Goal: Task Accomplishment & Management: Manage account settings

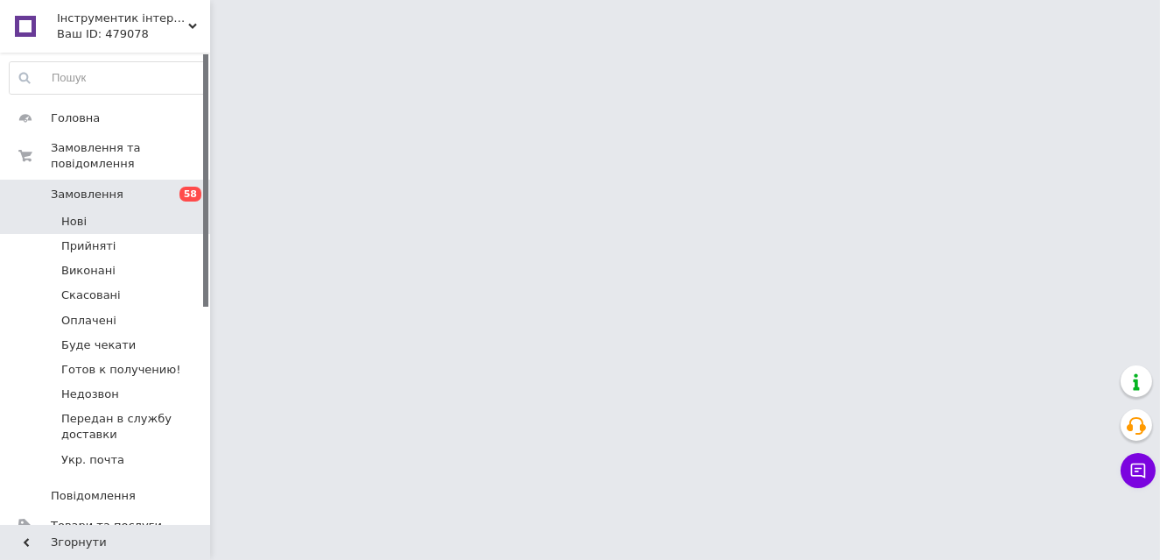
click at [149, 209] on li "Нові" at bounding box center [107, 221] width 215 height 25
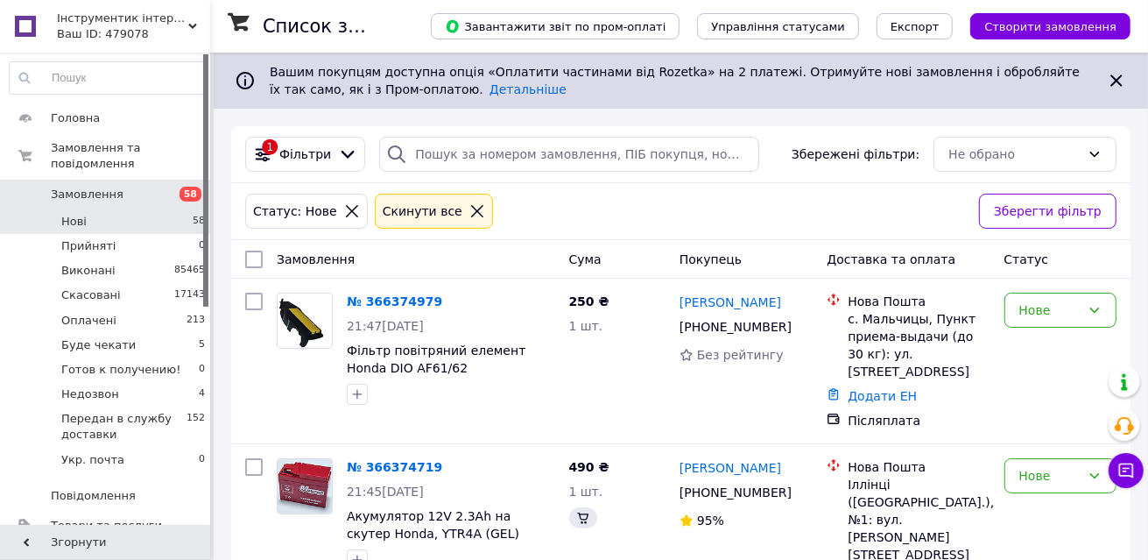
click at [148, 209] on li "Нові 58" at bounding box center [107, 221] width 215 height 25
click at [130, 209] on li "Нові 58" at bounding box center [107, 221] width 215 height 25
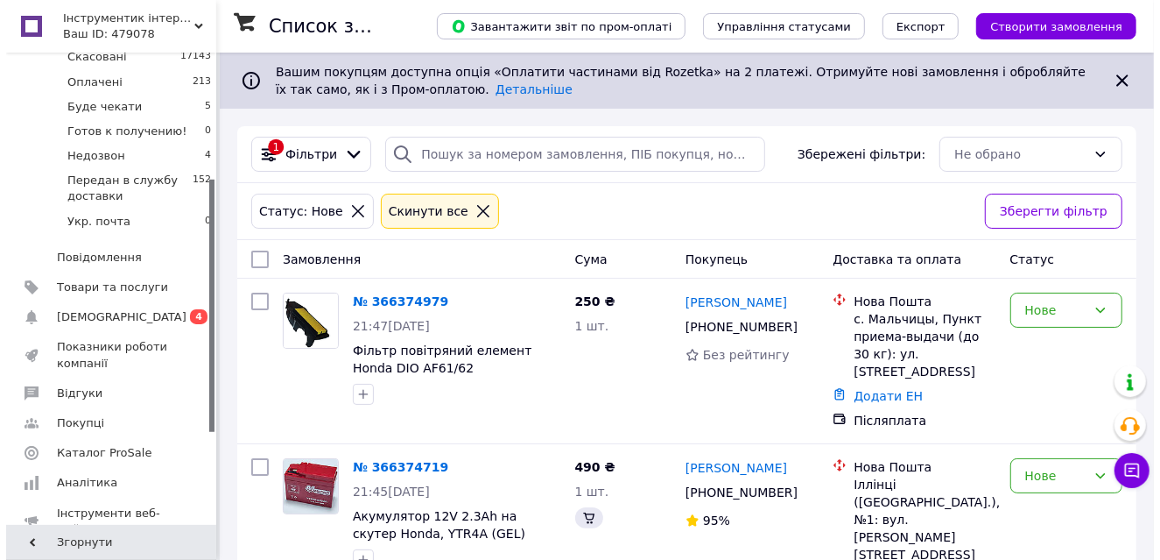
scroll to position [242, 0]
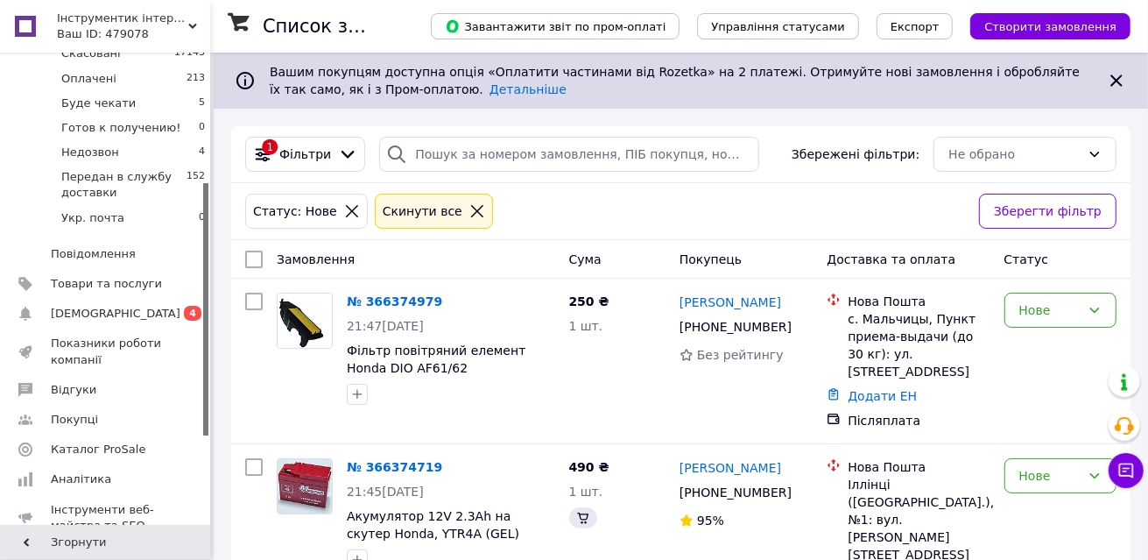
drag, startPoint x: 203, startPoint y: 201, endPoint x: 224, endPoint y: 330, distance: 130.5
click at [156, 305] on link "Сповіщення 0 4" at bounding box center [107, 314] width 215 height 30
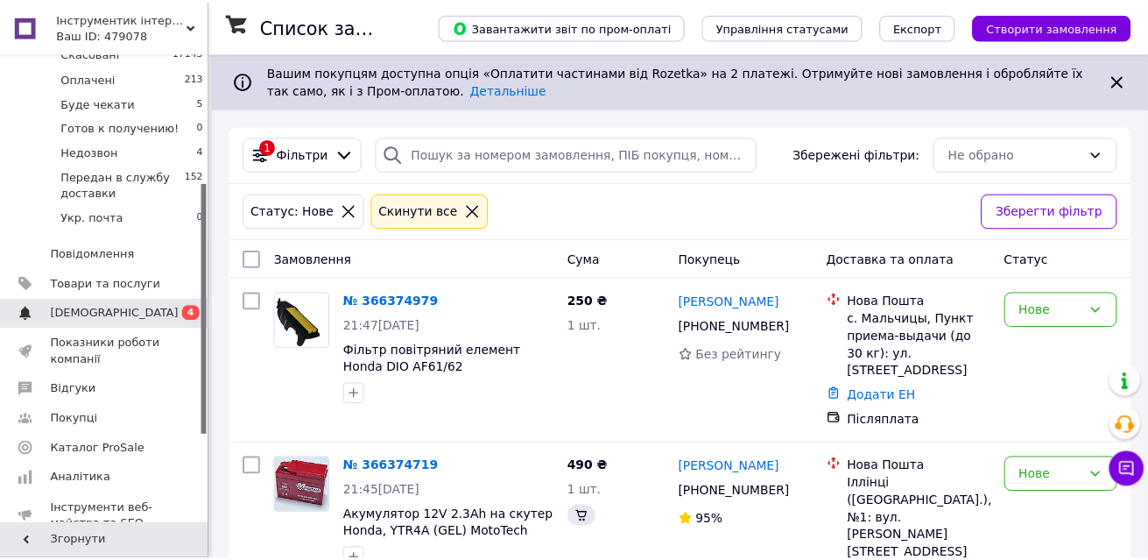
scroll to position [90, 0]
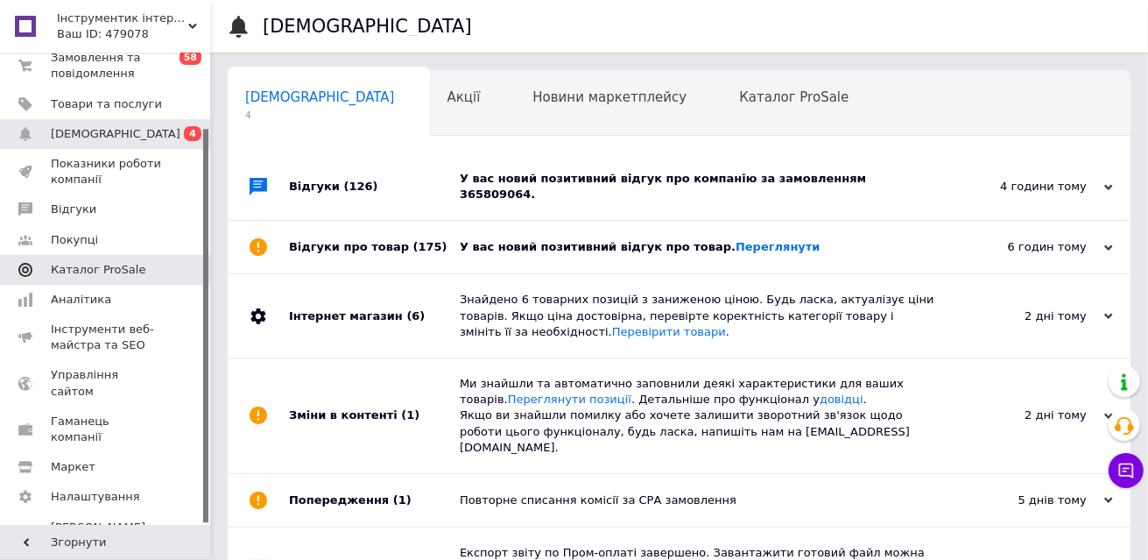
click at [147, 278] on link "Каталог ProSale" at bounding box center [107, 270] width 215 height 30
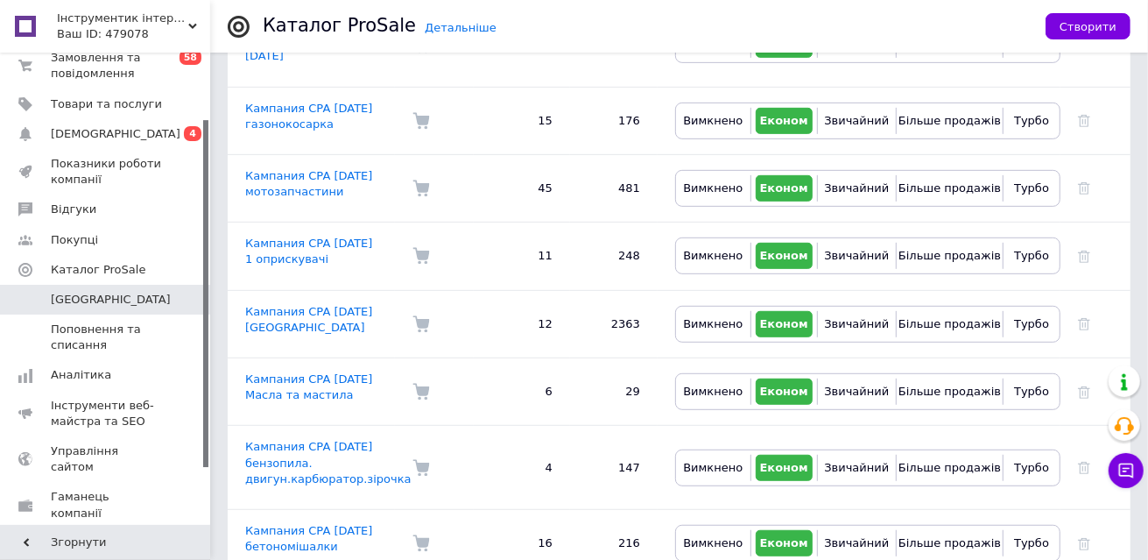
scroll to position [491, 0]
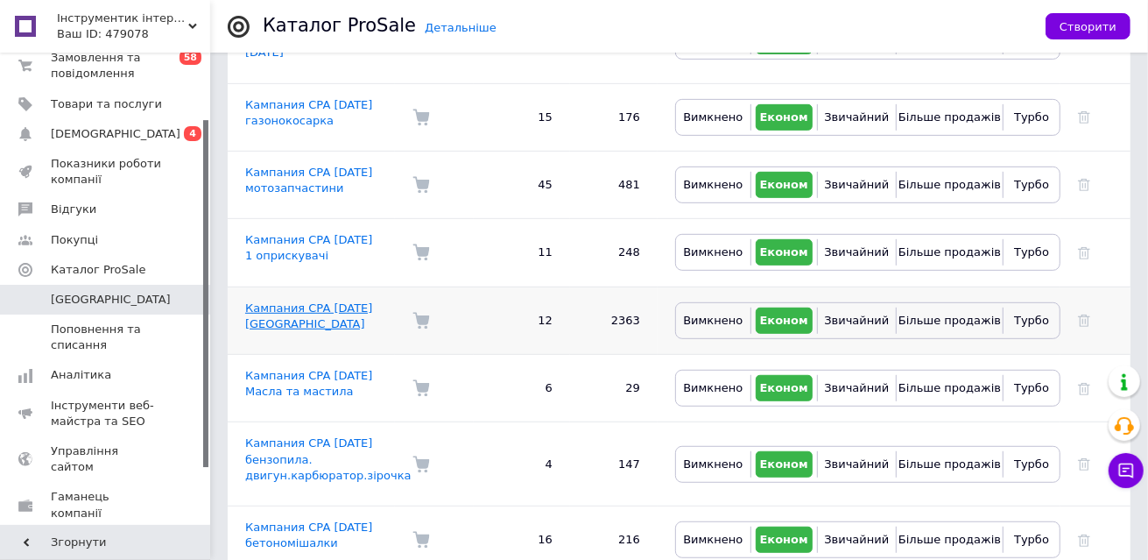
click at [311, 301] on link "Кампания CPA 19.03.2025 Бензопила" at bounding box center [308, 315] width 127 height 29
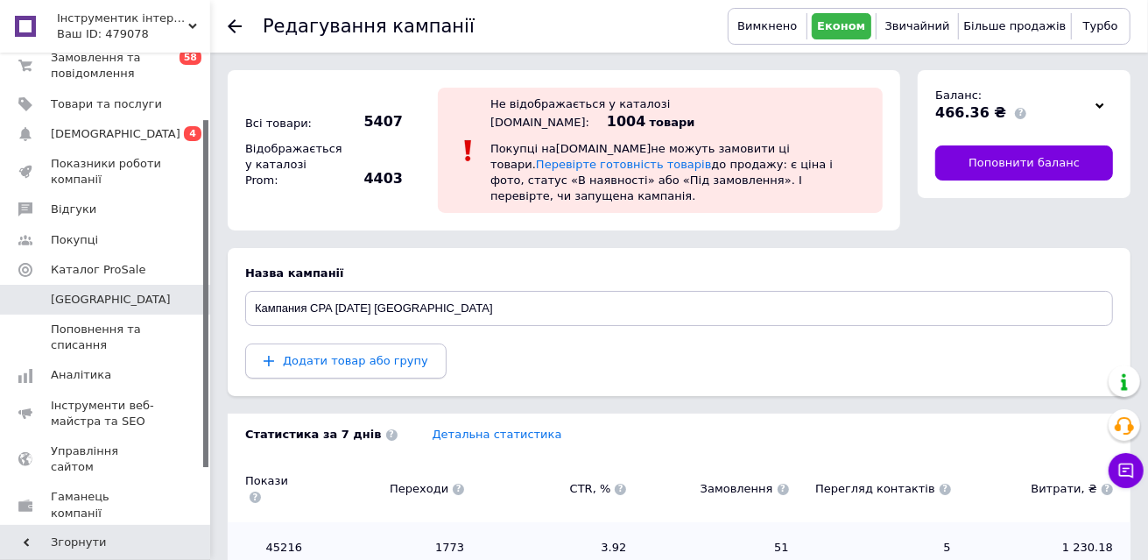
click at [381, 354] on span "Додати товар або групу" at bounding box center [355, 360] width 145 height 13
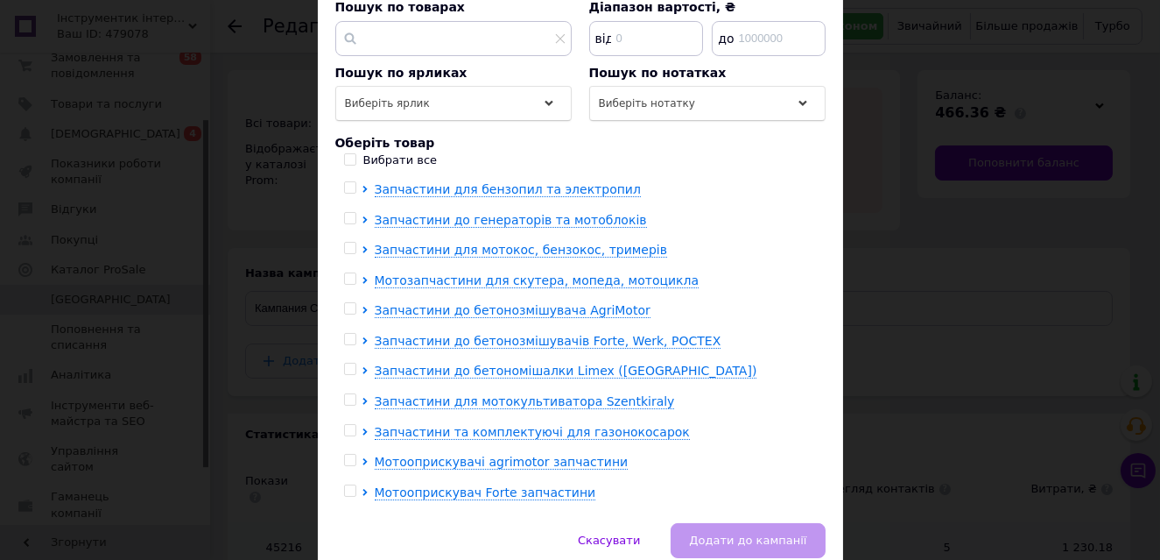
scroll to position [287, 0]
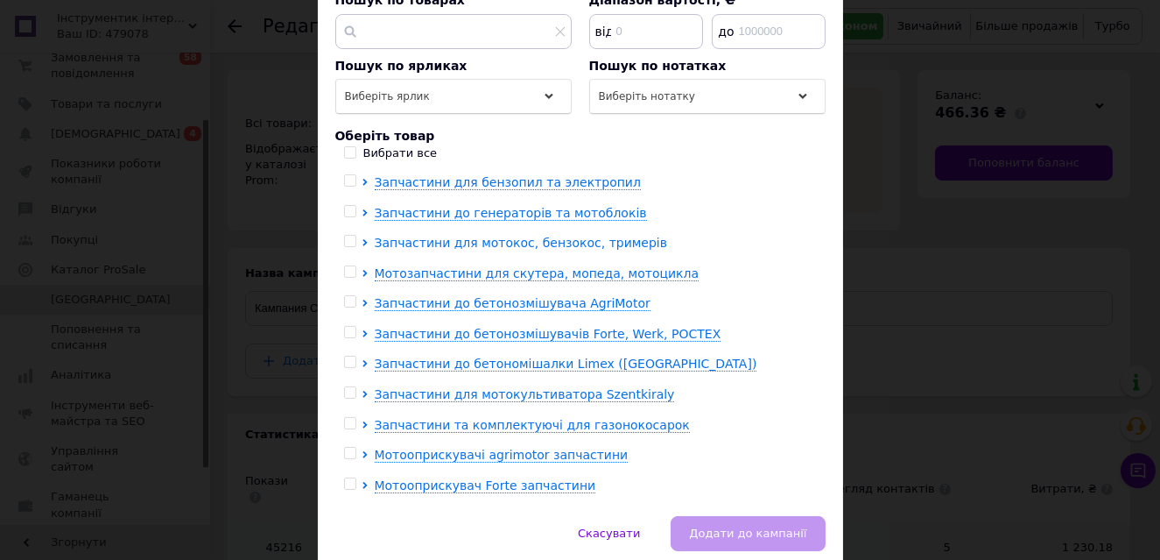
click at [362, 239] on icon at bounding box center [365, 242] width 7 height 7
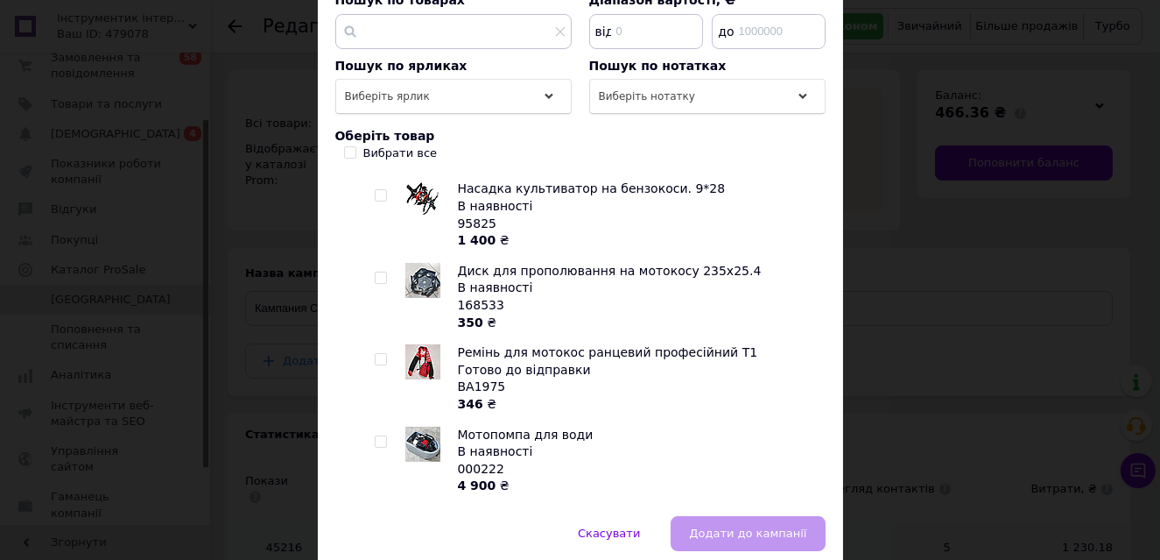
scroll to position [0, 0]
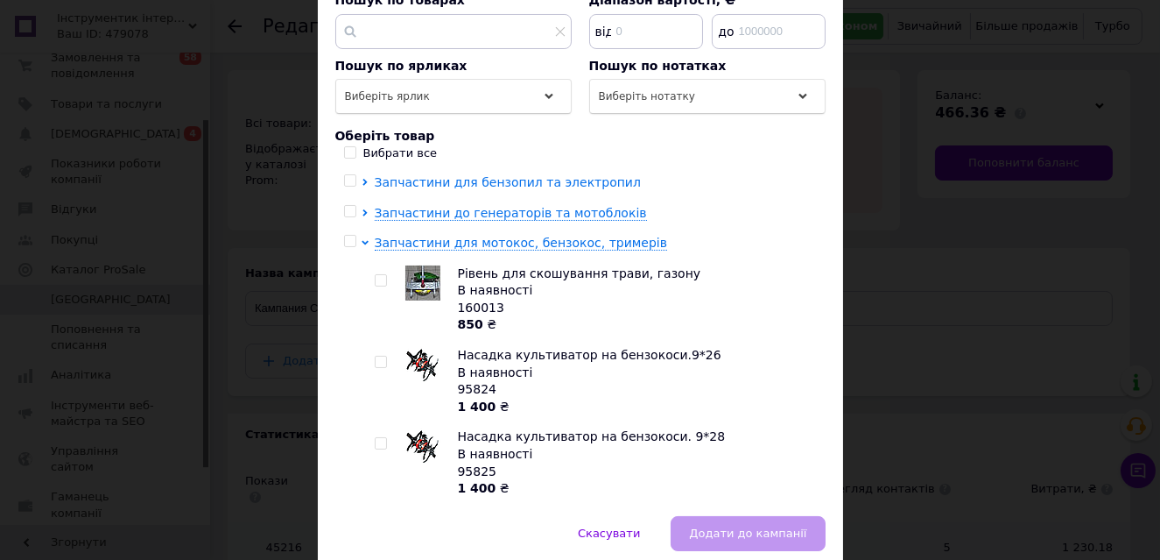
click at [520, 175] on span "Запчастини для бензопил та электропил" at bounding box center [508, 182] width 266 height 14
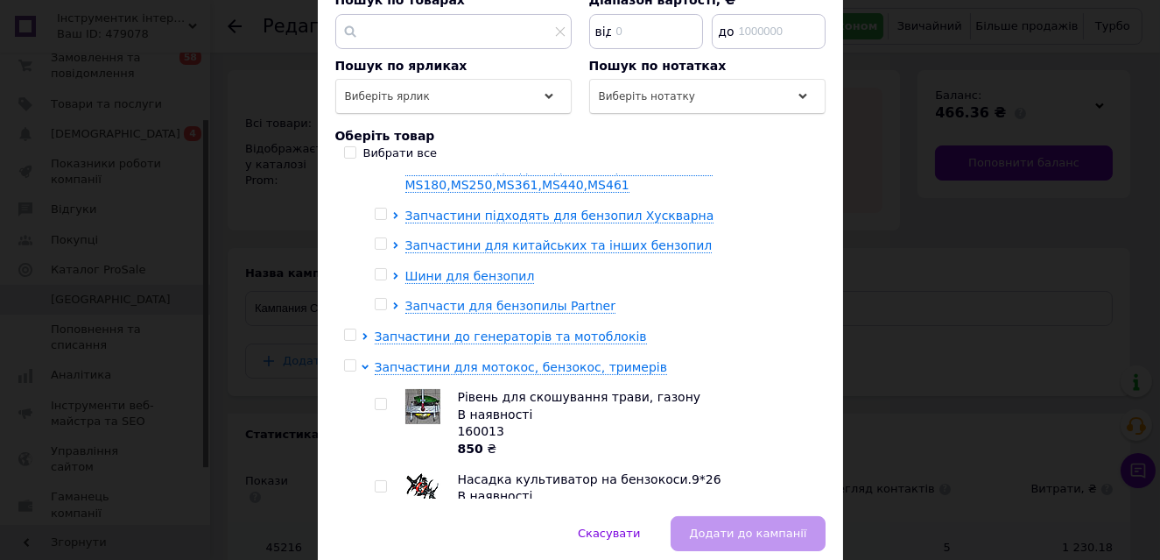
scroll to position [49, 0]
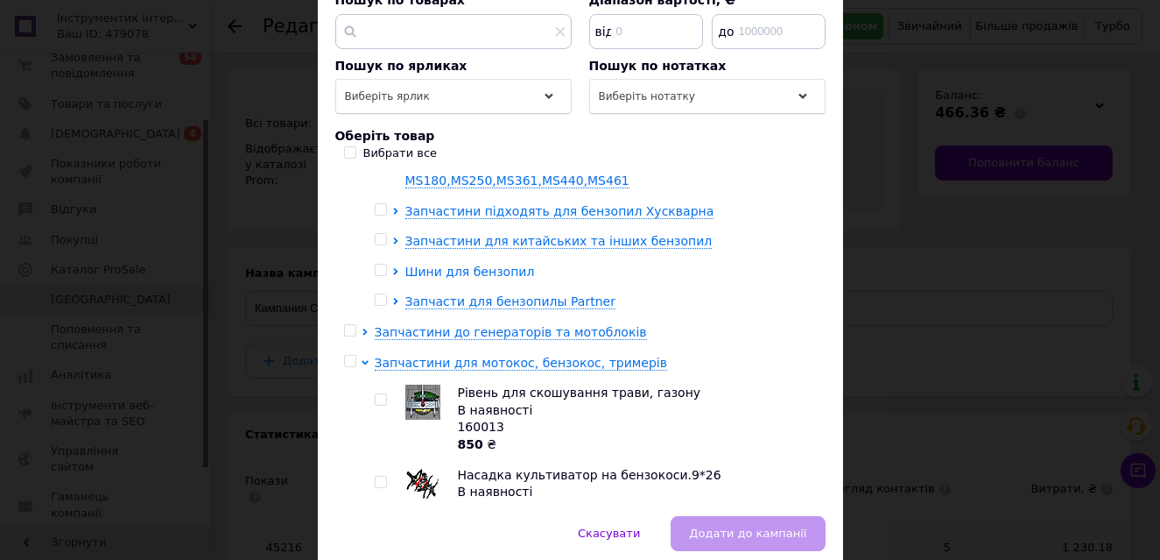
click at [393, 268] on icon at bounding box center [395, 271] width 4 height 7
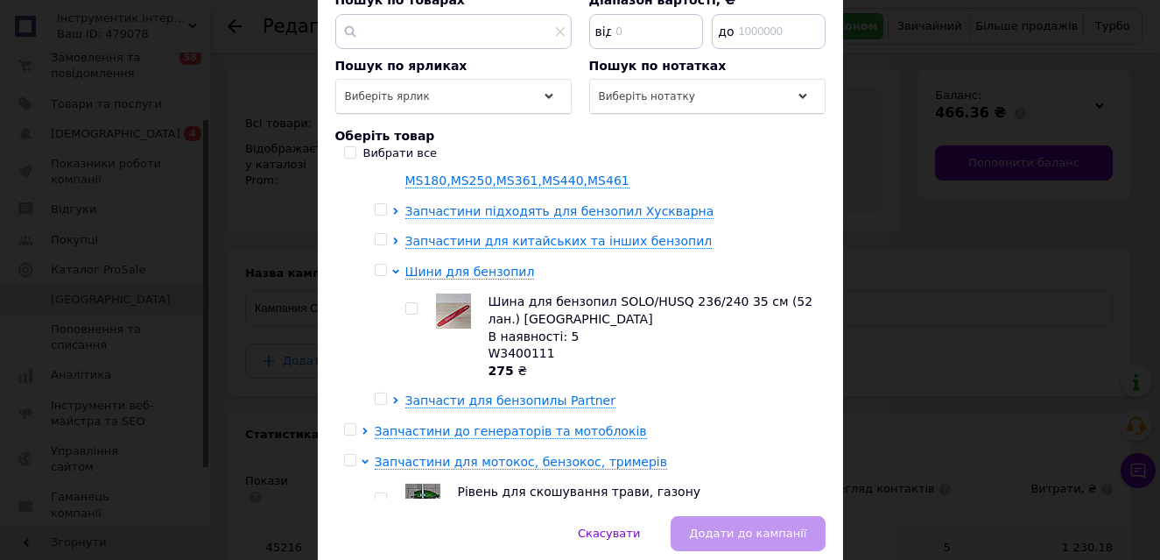
click at [407, 303] on input "checkbox" at bounding box center [411, 308] width 11 height 11
checkbox input "true"
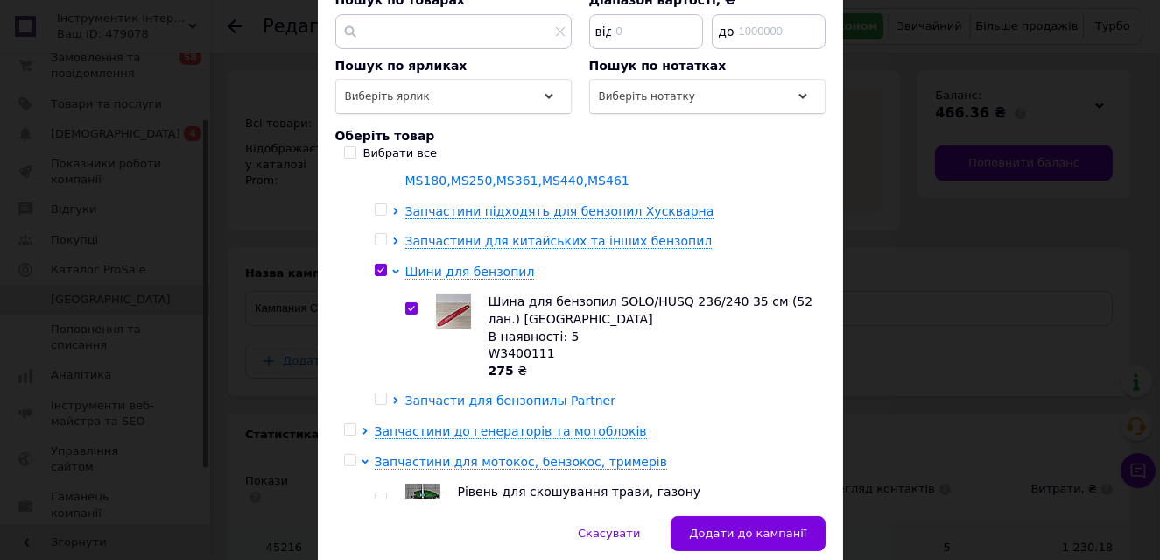
click at [392, 397] on icon at bounding box center [395, 400] width 7 height 7
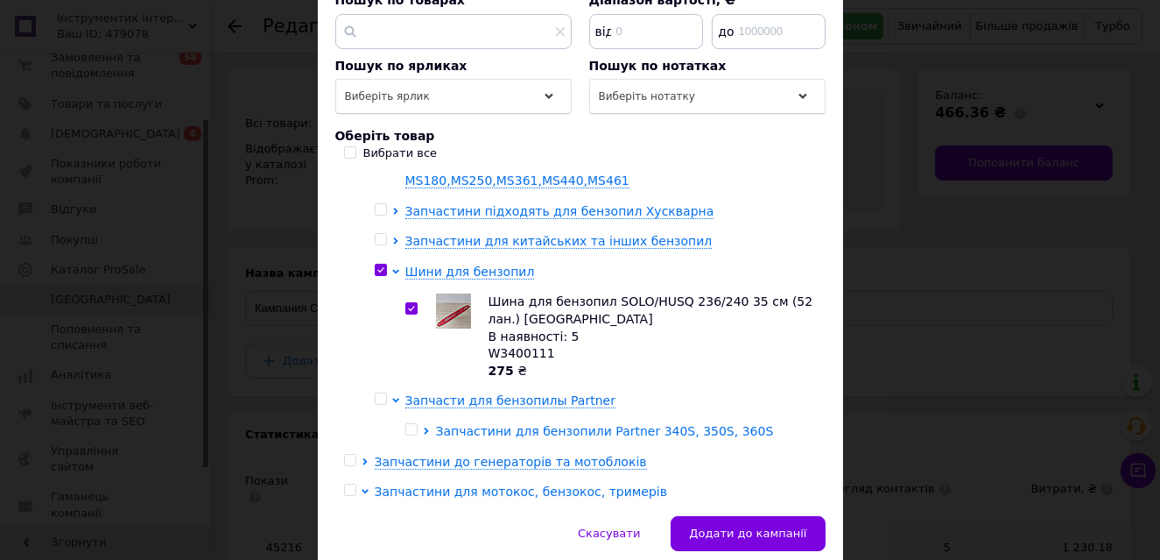
click at [425, 427] on icon at bounding box center [426, 430] width 7 height 7
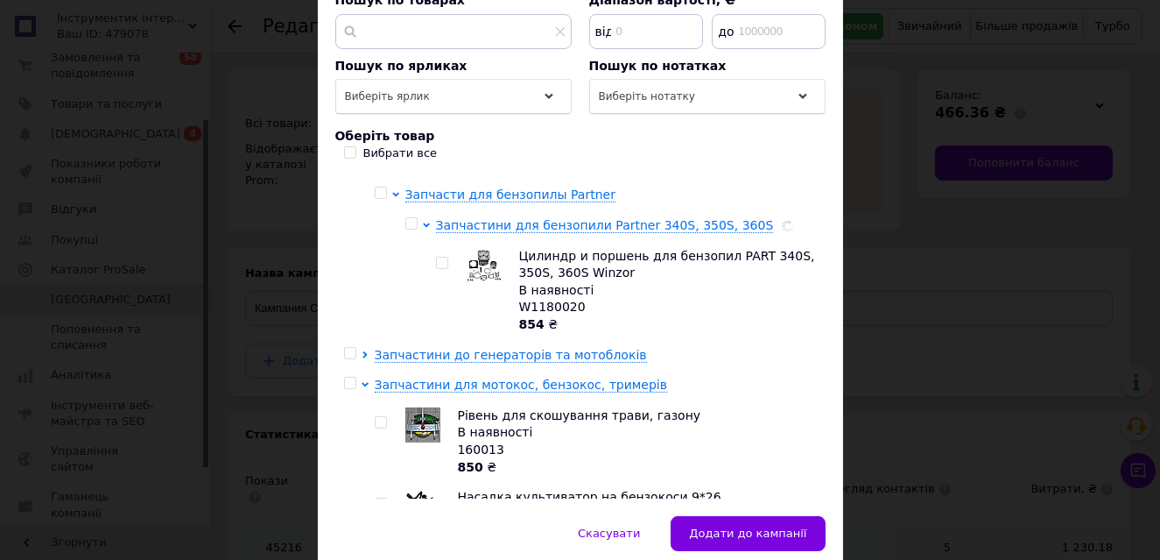
scroll to position [263, 0]
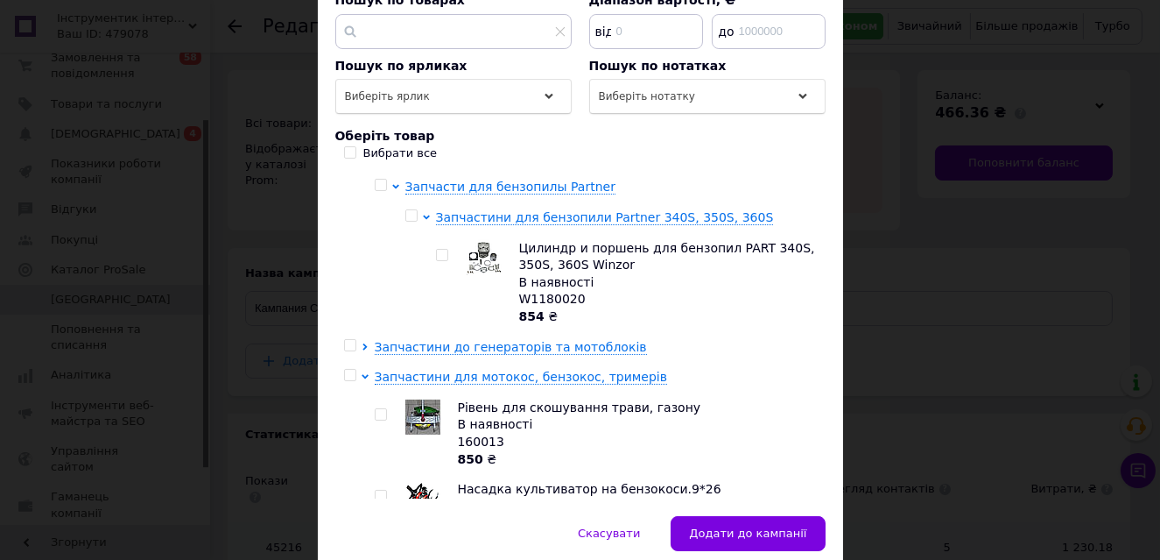
click at [447, 240] on div at bounding box center [445, 283] width 18 height 86
click at [437, 250] on input "checkbox" at bounding box center [441, 255] width 11 height 11
checkbox input "true"
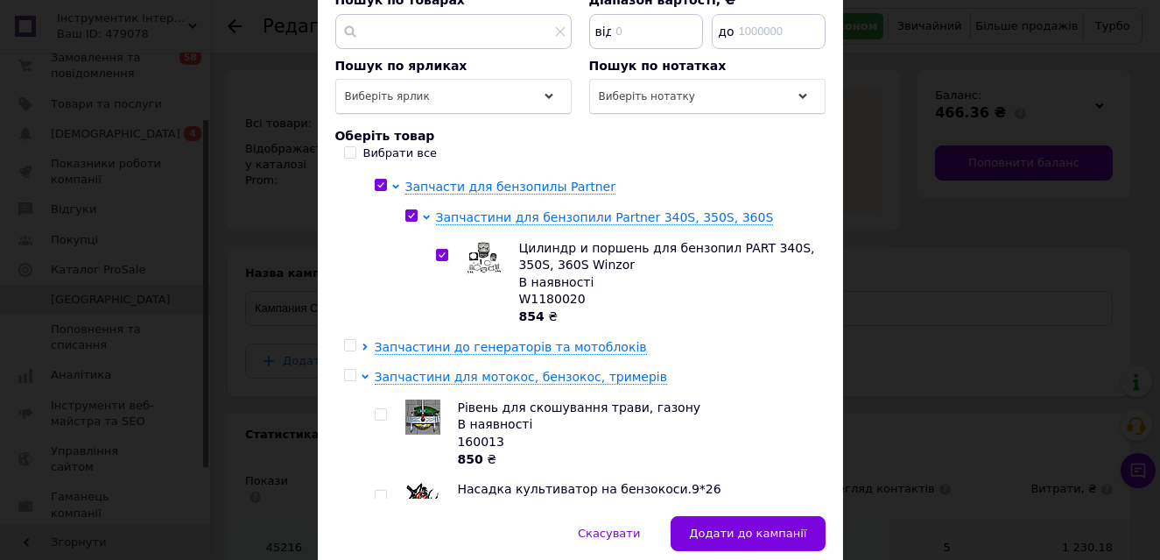
drag, startPoint x: 815, startPoint y: 236, endPoint x: 815, endPoint y: 247, distance: 10.5
click at [815, 247] on div "Запчастини для бензопил та электропил Запчастини підходять для німецьких бензоп…" at bounding box center [580, 336] width 490 height 324
click at [823, 235] on div "Можна додати товар або групу товарів до кампанії. Критерії для моделі оплати за…" at bounding box center [580, 176] width 525 height 679
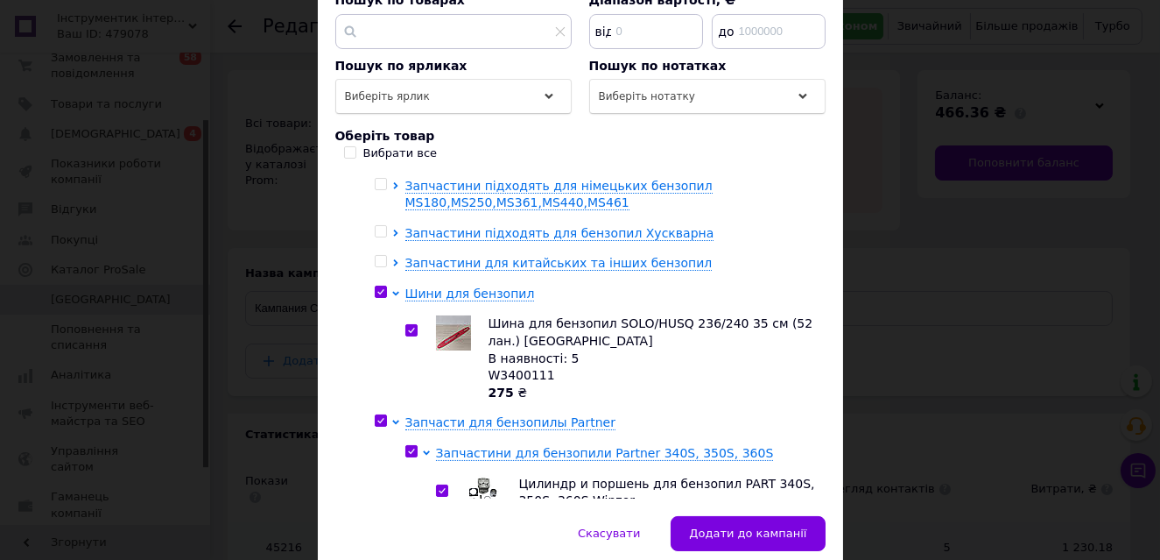
scroll to position [0, 0]
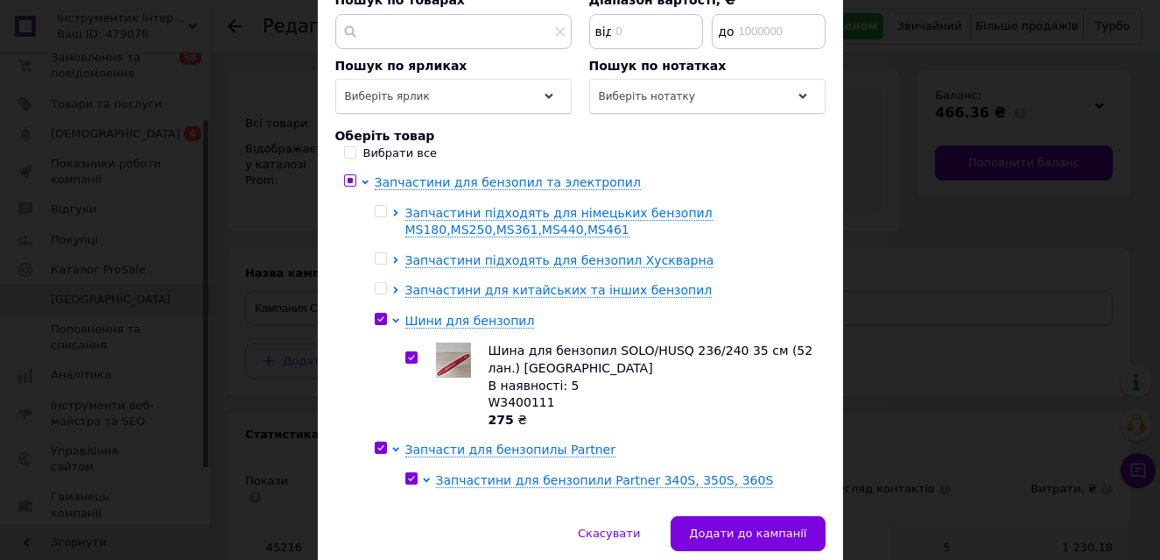
click at [394, 282] on div at bounding box center [398, 291] width 13 height 18
click at [392, 286] on icon at bounding box center [395, 289] width 7 height 7
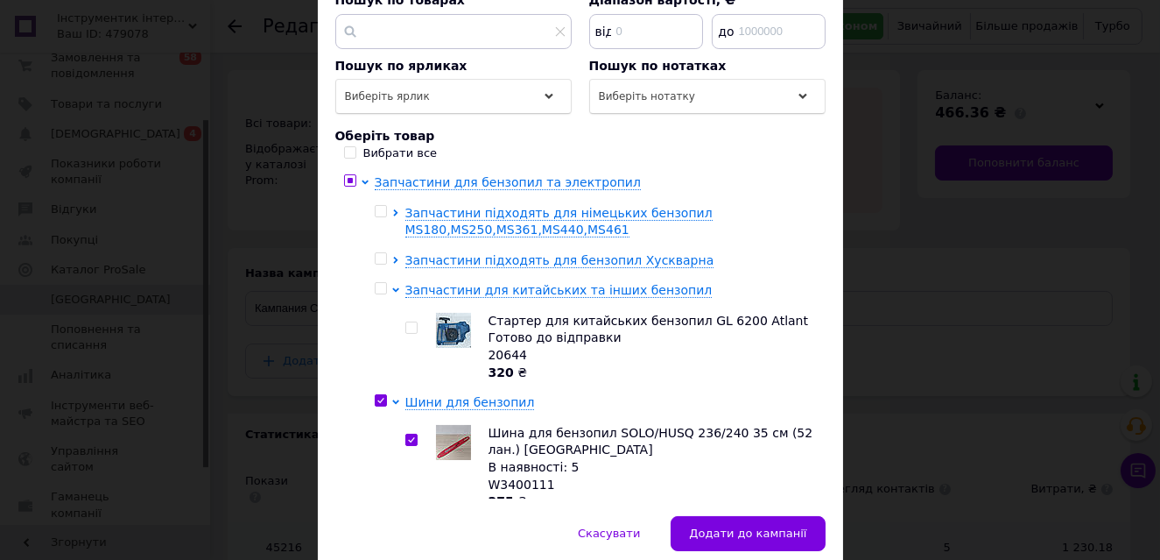
click at [408, 322] on input "checkbox" at bounding box center [411, 327] width 11 height 11
checkbox input "true"
click at [395, 209] on icon at bounding box center [395, 212] width 7 height 7
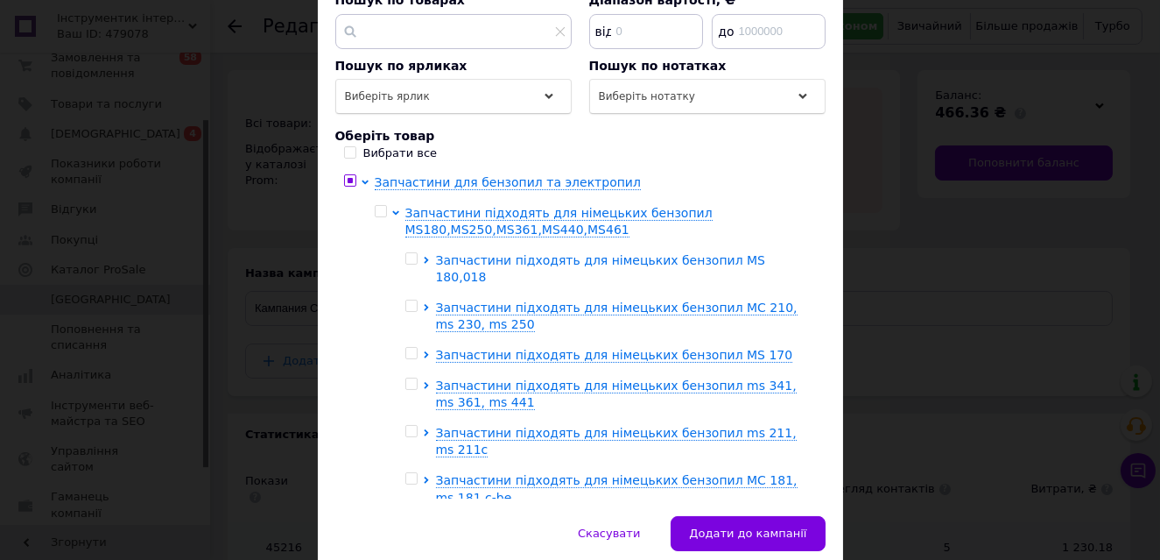
click at [424, 257] on icon at bounding box center [426, 260] width 4 height 7
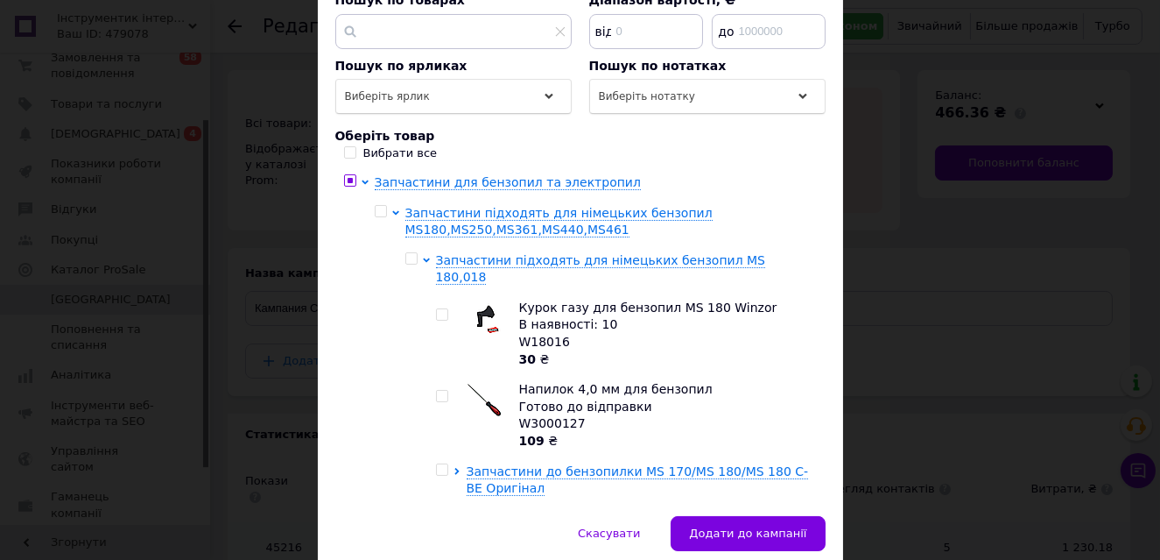
click at [438, 309] on input "checkbox" at bounding box center [441, 314] width 11 height 11
checkbox input "true"
click at [443, 381] on div at bounding box center [445, 415] width 18 height 68
click at [443, 391] on input "checkbox" at bounding box center [441, 396] width 11 height 11
checkbox input "true"
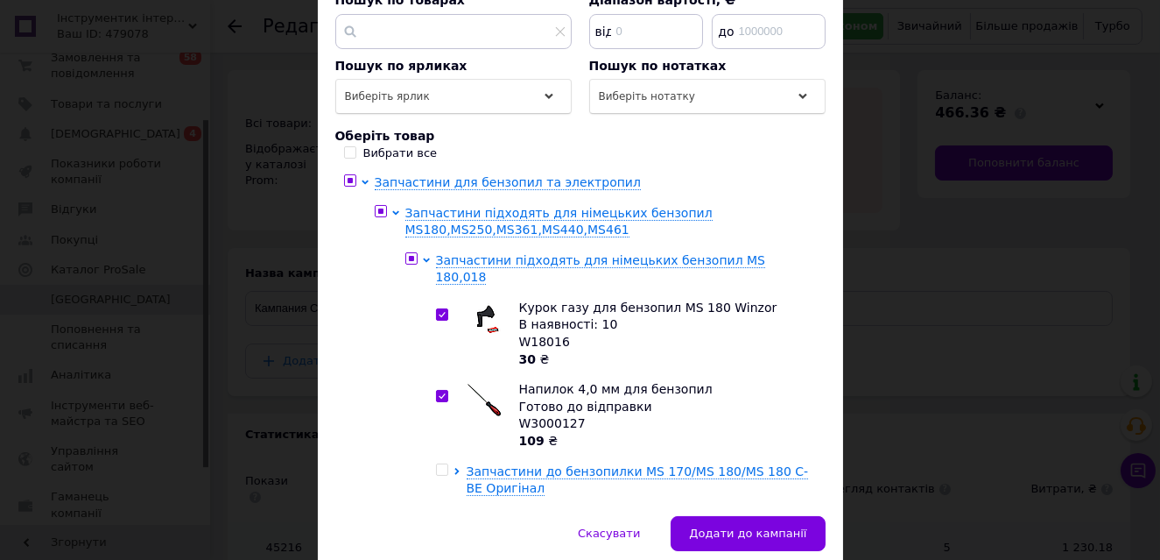
click at [455, 463] on div at bounding box center [460, 480] width 13 height 34
click at [455, 468] on icon at bounding box center [457, 471] width 7 height 7
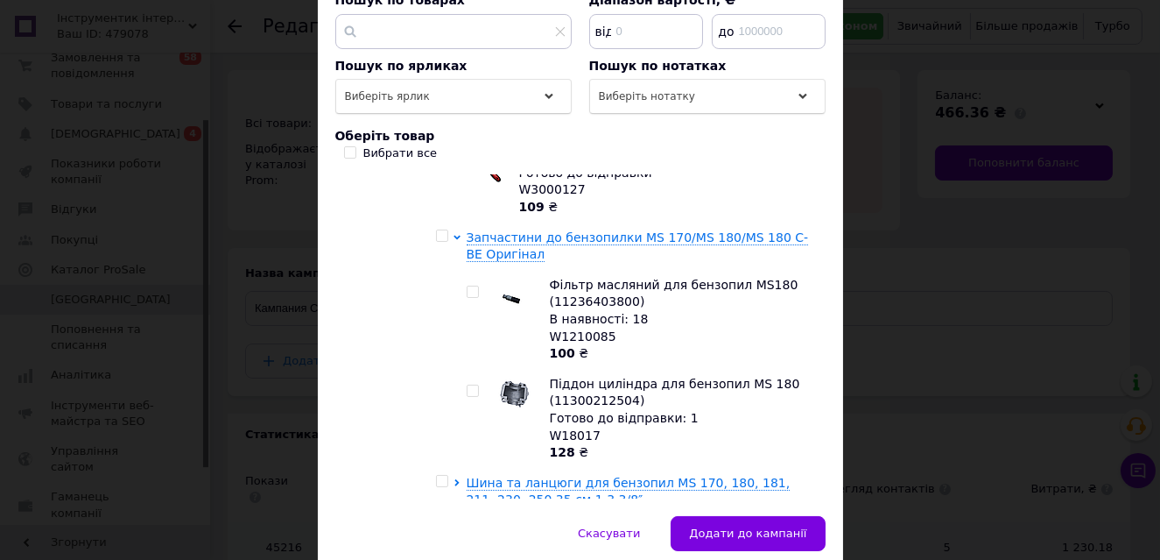
scroll to position [245, 0]
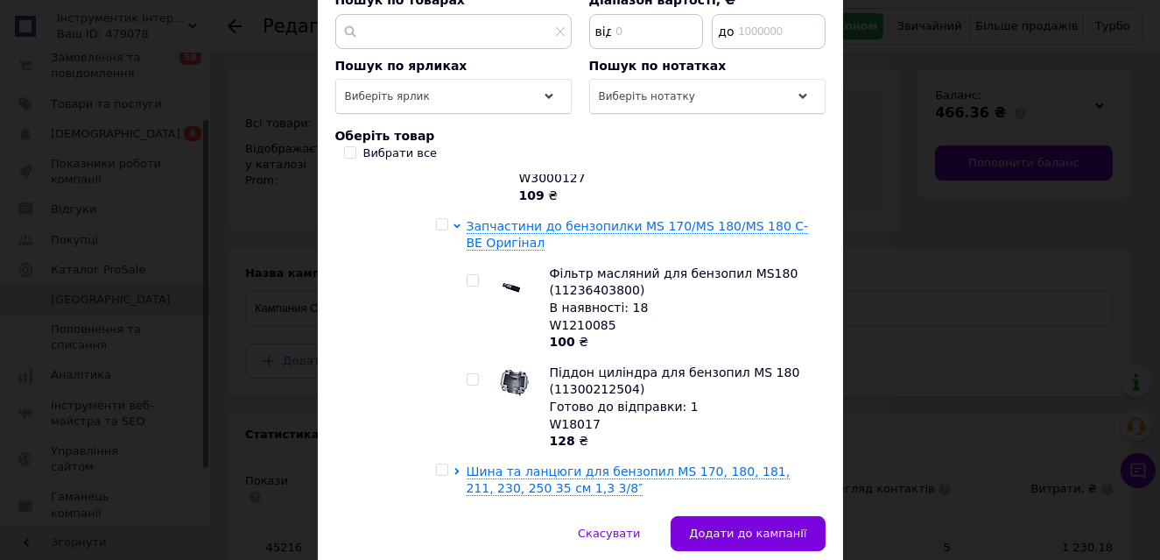
click at [472, 275] on input "checkbox" at bounding box center [472, 280] width 11 height 11
checkbox input "true"
click at [469, 374] on input "checkbox" at bounding box center [472, 379] width 11 height 11
checkbox input "true"
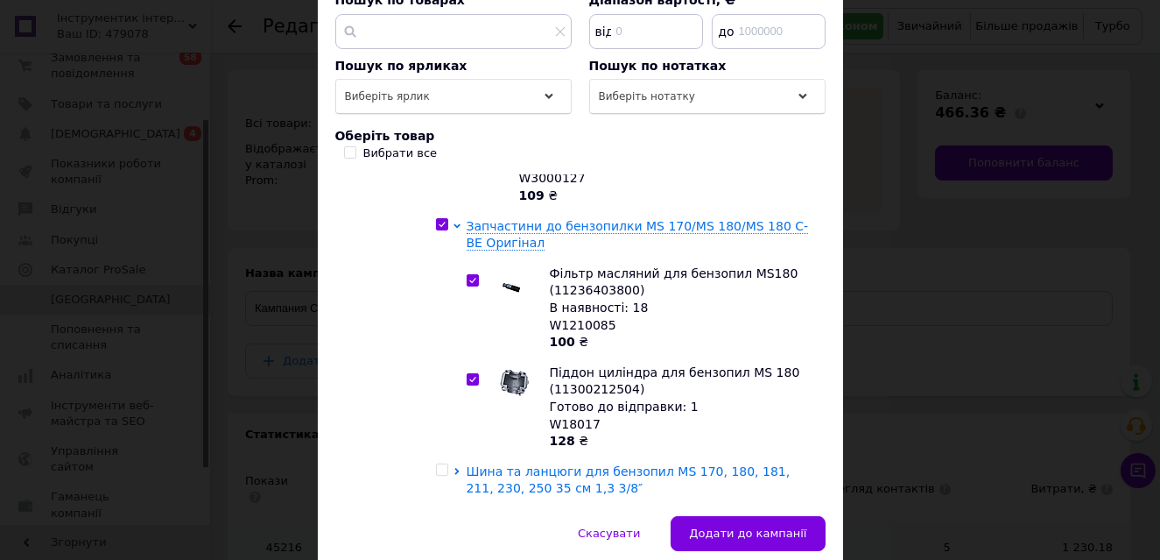
click at [455, 468] on icon at bounding box center [457, 471] width 7 height 7
click at [455, 469] on icon at bounding box center [457, 471] width 7 height 4
click at [455, 468] on icon at bounding box center [457, 471] width 7 height 7
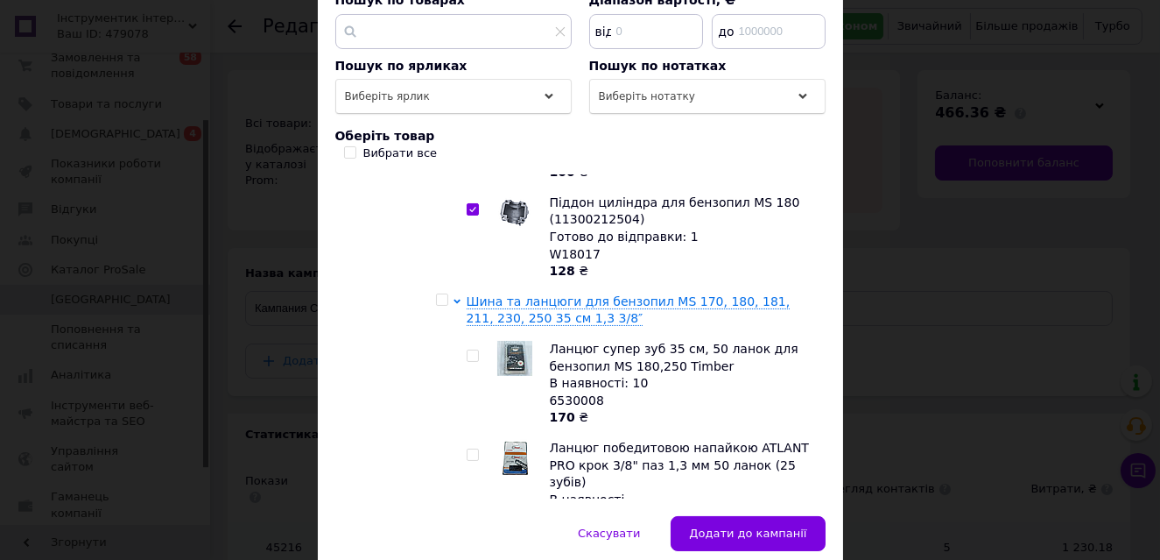
scroll to position [422, 0]
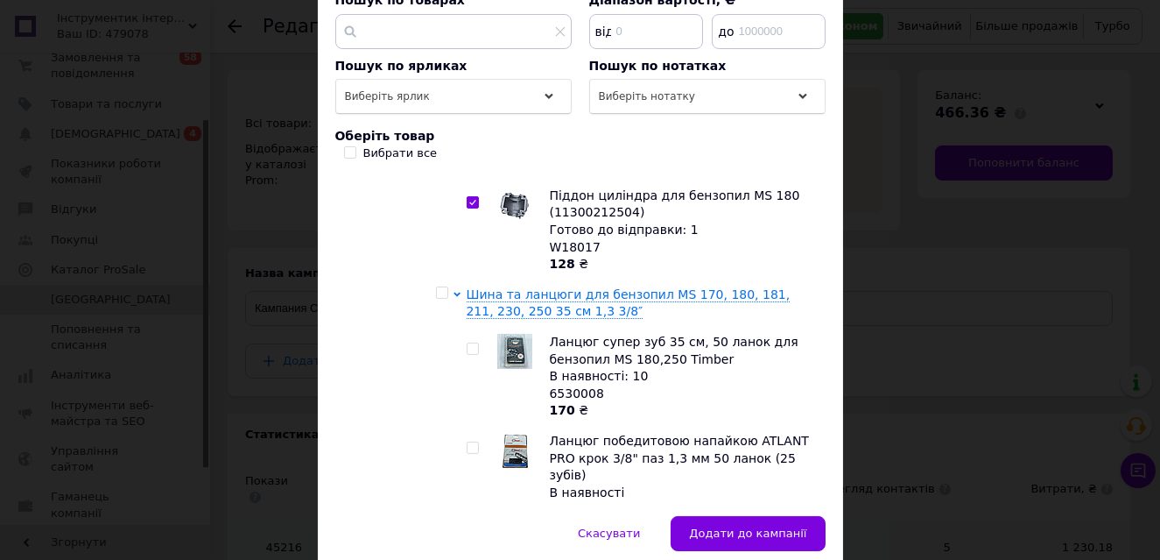
click at [441, 287] on input "checkbox" at bounding box center [441, 292] width 11 height 11
checkbox input "true"
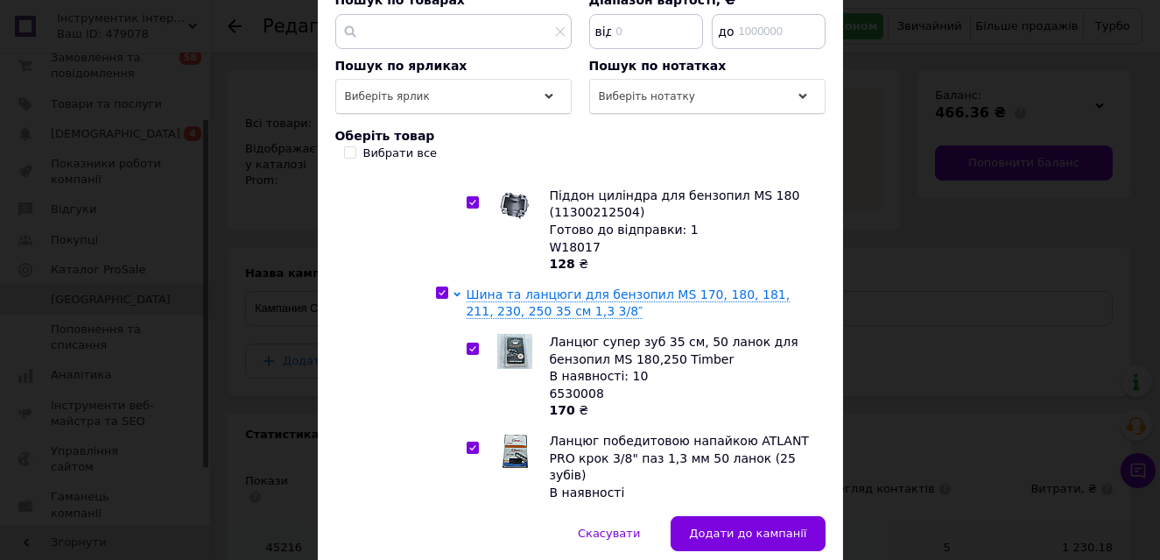
checkbox input "true"
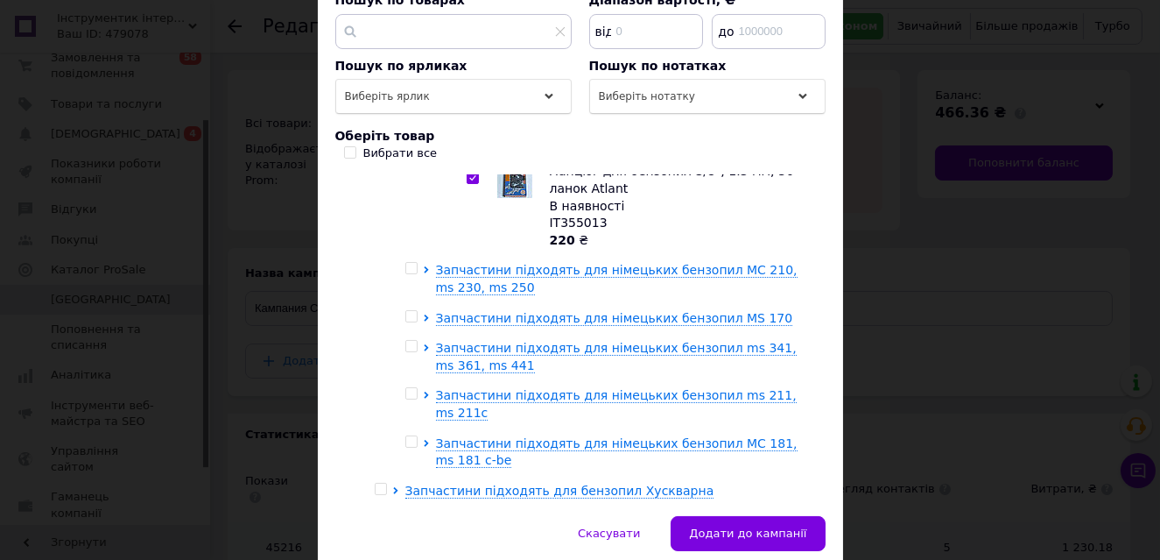
scroll to position [813, 0]
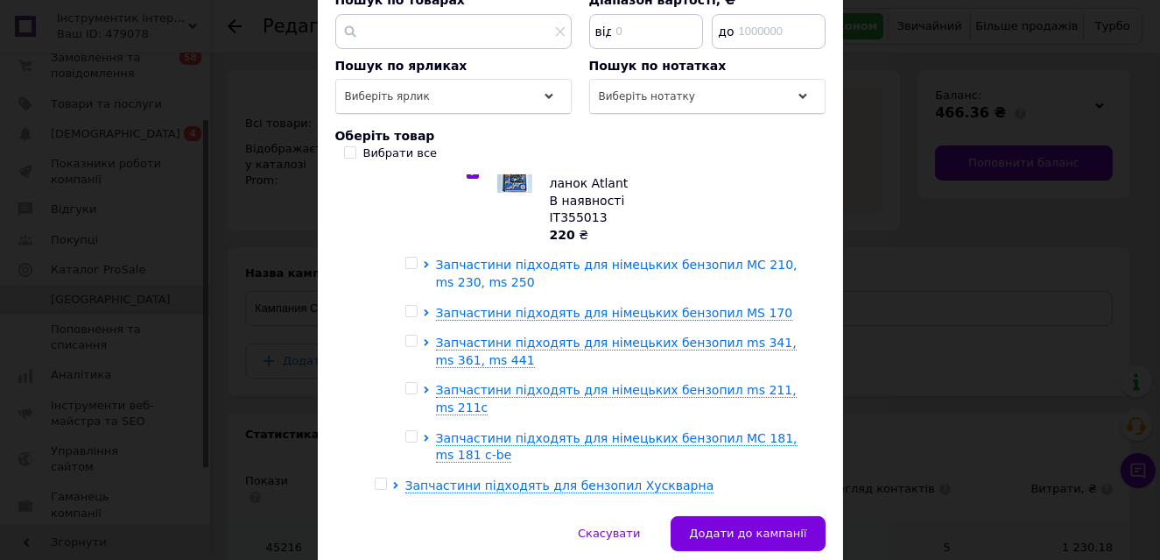
click at [425, 261] on icon at bounding box center [426, 264] width 4 height 7
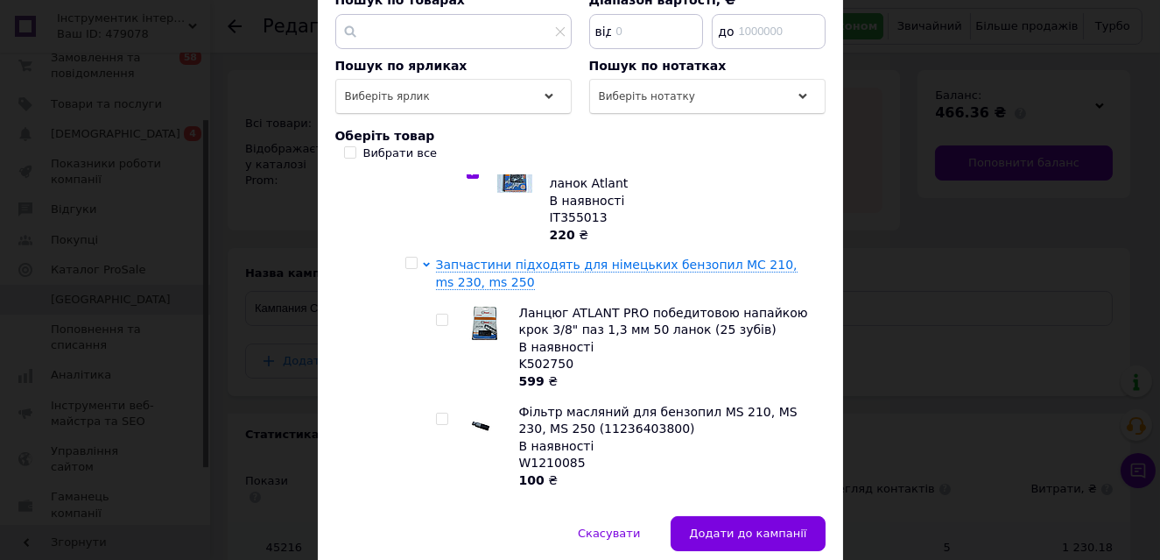
click at [410, 257] on input "checkbox" at bounding box center [411, 262] width 11 height 11
checkbox input "true"
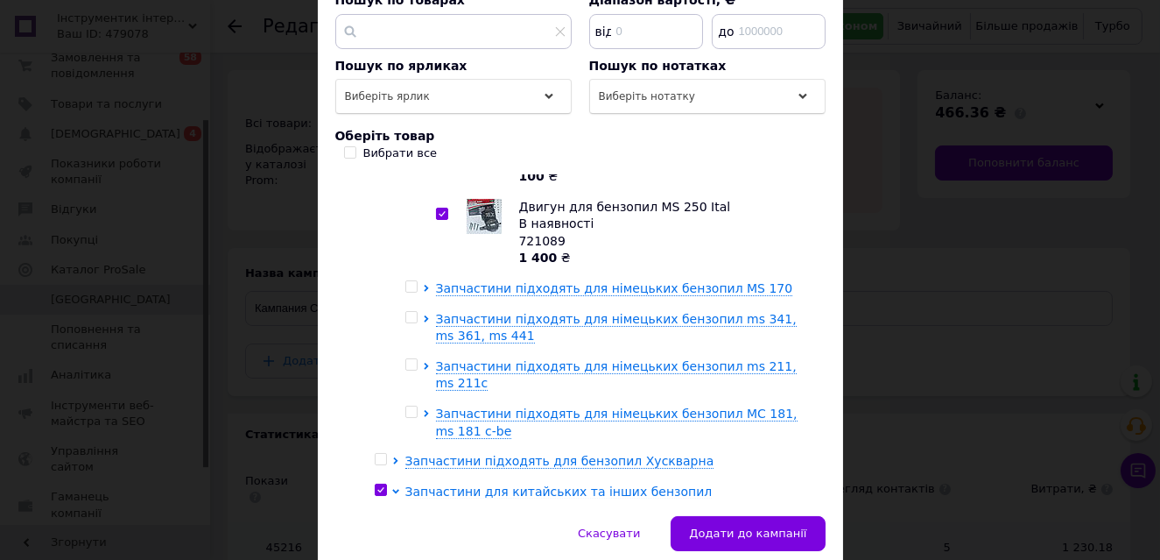
scroll to position [1130, 0]
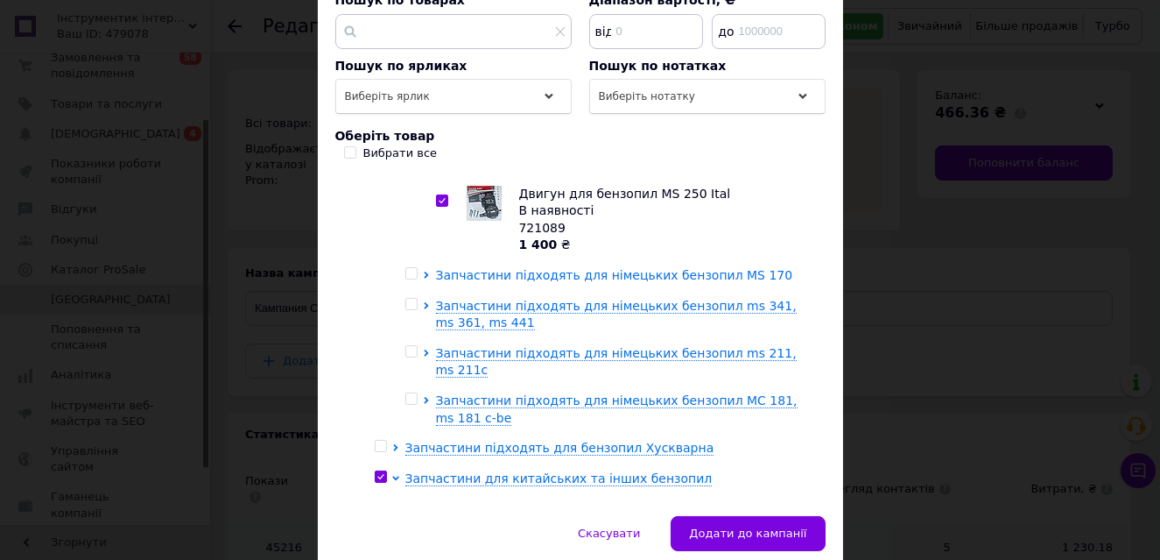
click at [425, 272] on icon at bounding box center [426, 275] width 7 height 7
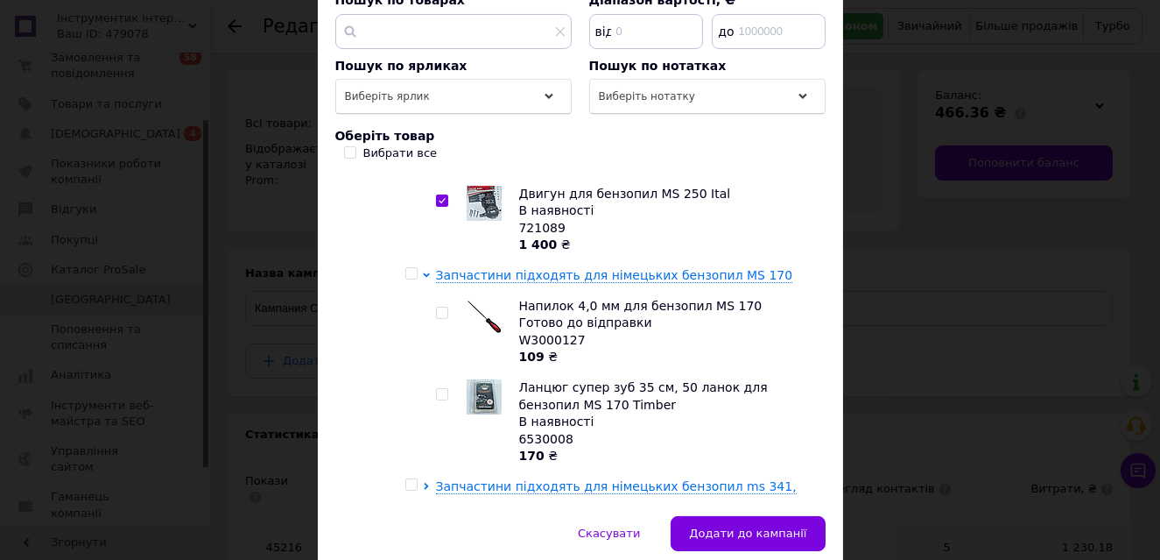
click at [406, 268] on input "checkbox" at bounding box center [411, 273] width 11 height 11
checkbox input "true"
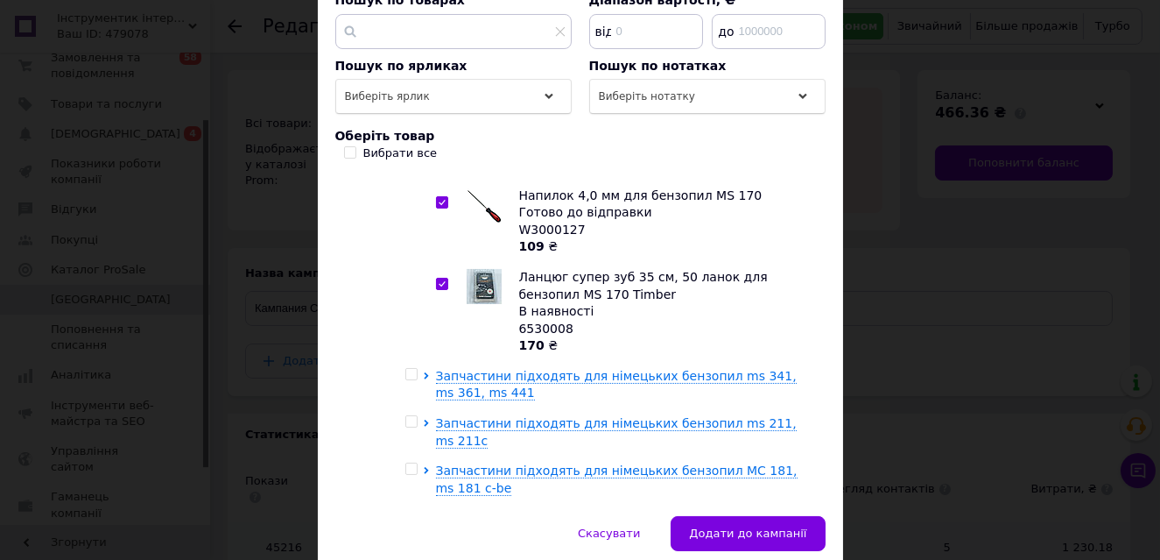
scroll to position [1268, 0]
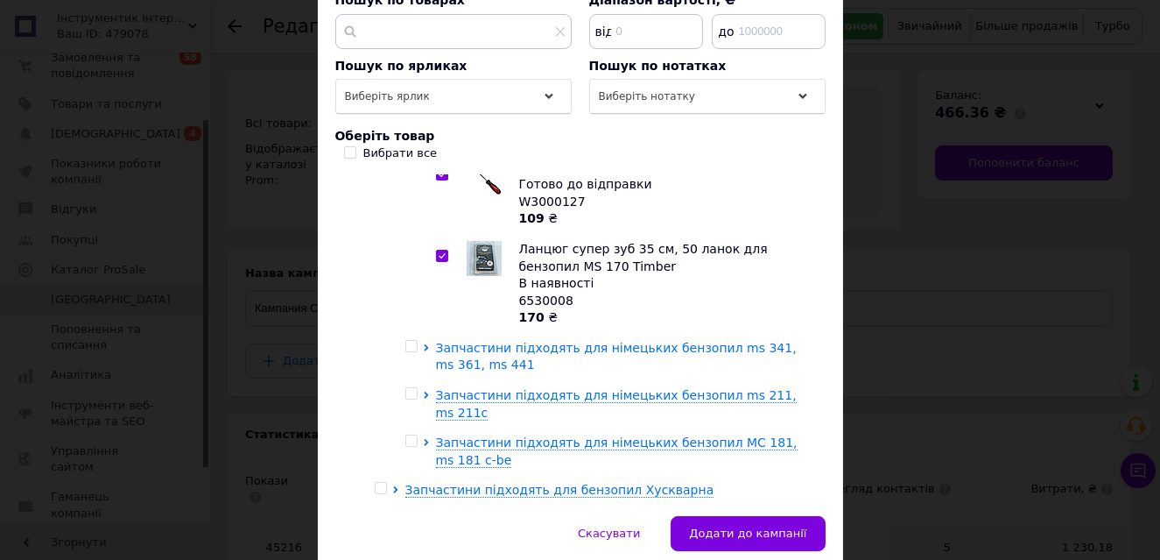
click at [425, 344] on icon at bounding box center [426, 347] width 7 height 7
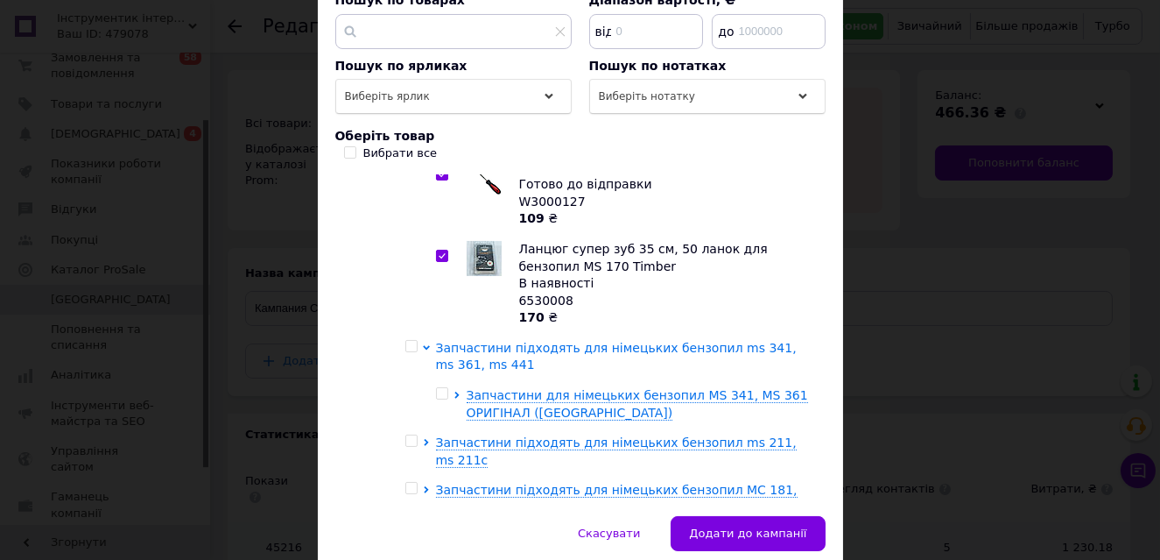
click at [424, 345] on icon at bounding box center [426, 347] width 7 height 4
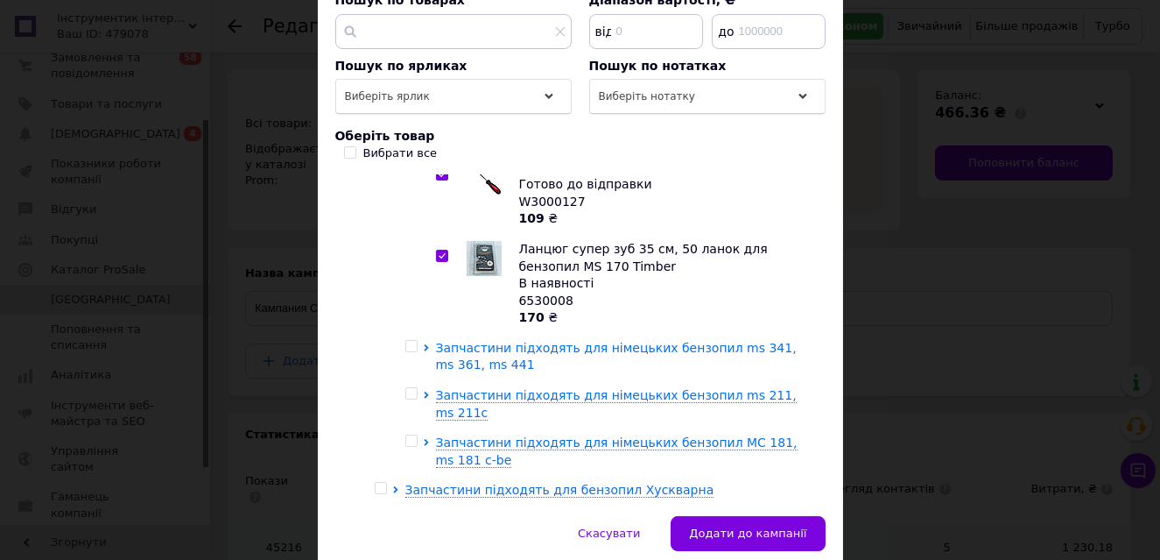
click at [424, 344] on icon at bounding box center [426, 347] width 4 height 7
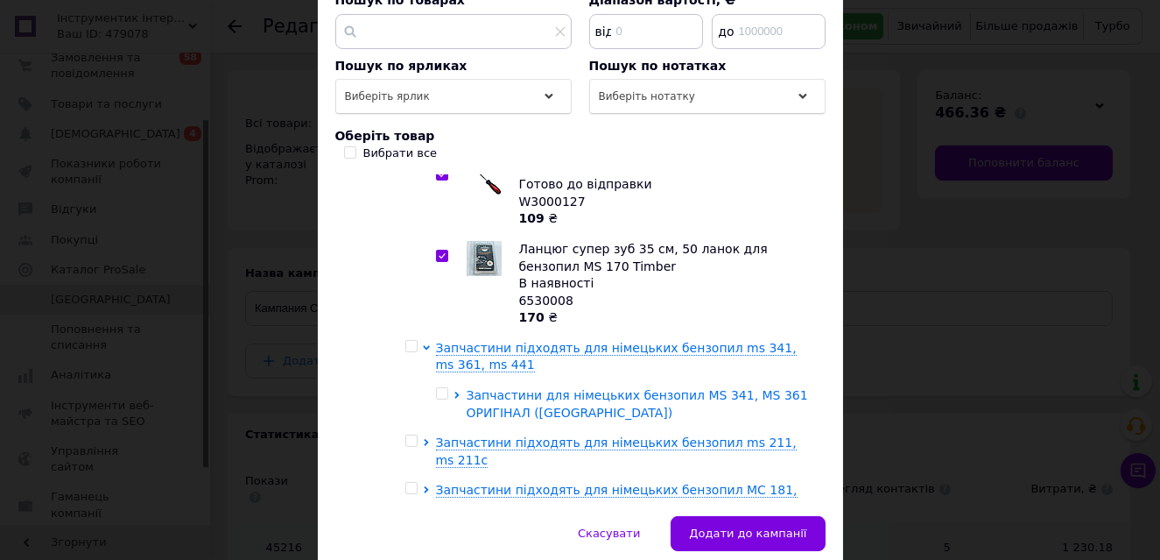
click at [455, 391] on icon at bounding box center [457, 394] width 7 height 7
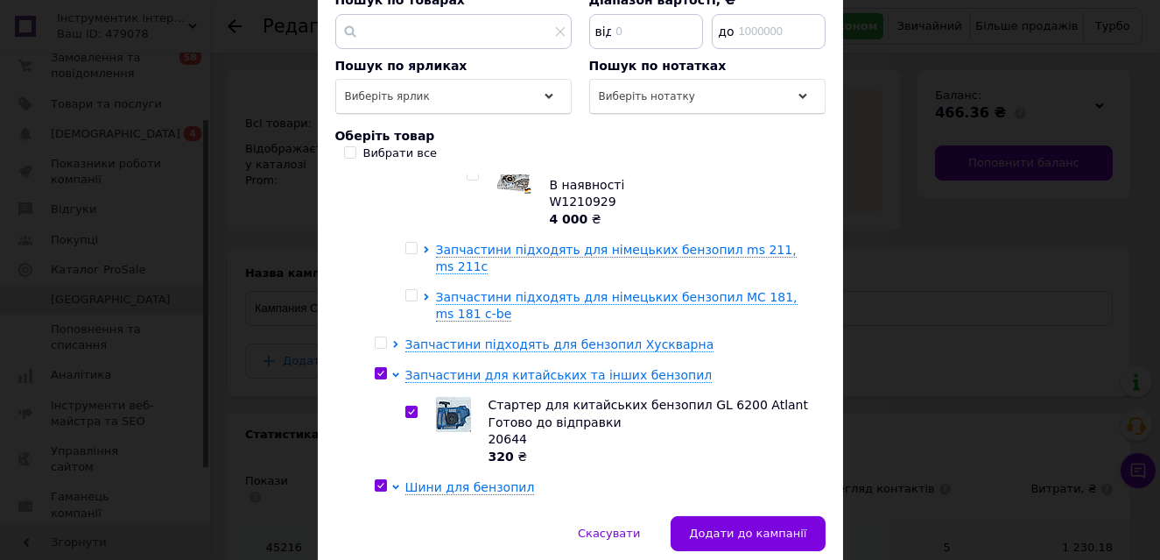
scroll to position [1536, 0]
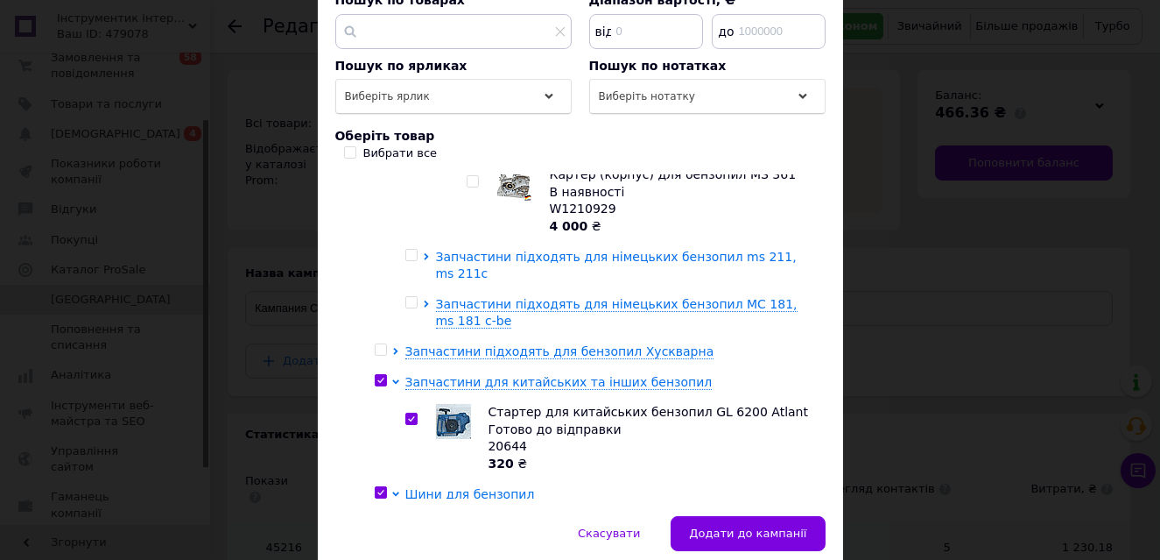
click at [425, 253] on icon at bounding box center [426, 256] width 7 height 7
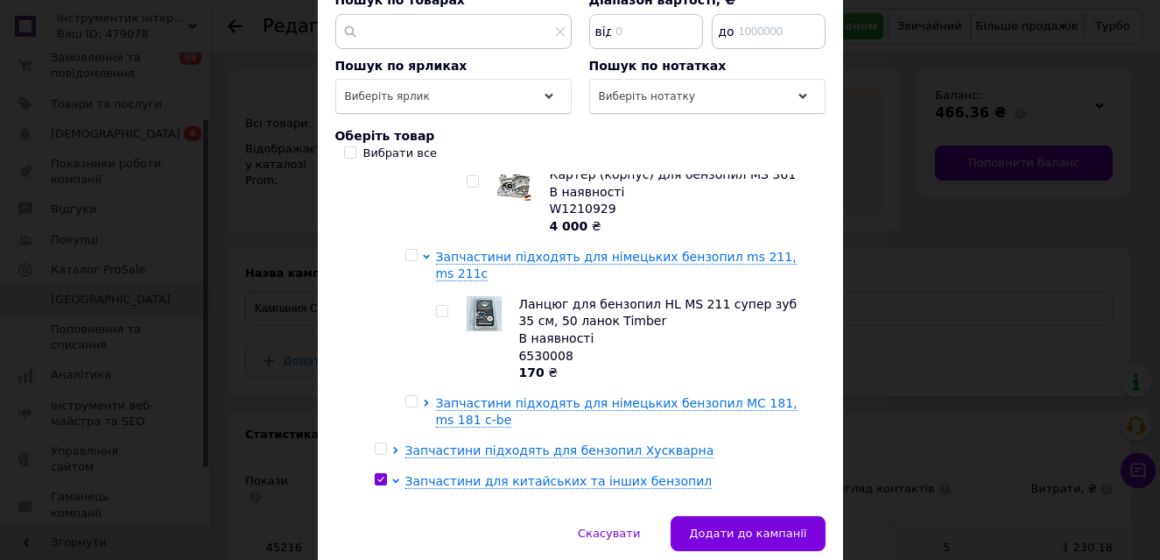
click at [438, 306] on input "checkbox" at bounding box center [441, 311] width 11 height 11
checkbox input "true"
click at [424, 399] on icon at bounding box center [426, 402] width 7 height 7
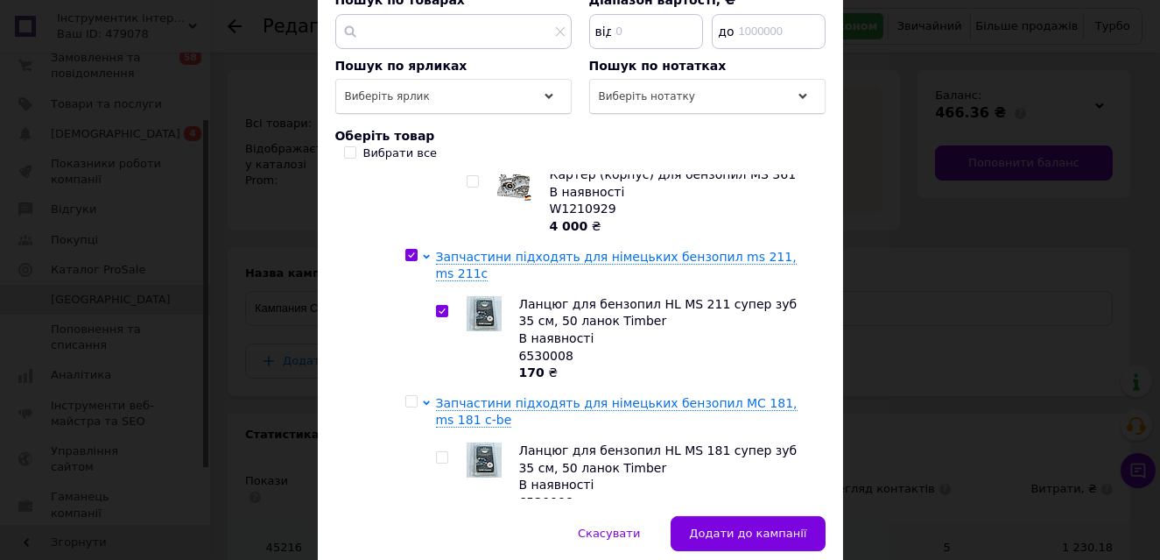
click at [446, 451] on div at bounding box center [442, 457] width 13 height 12
click at [440, 452] on input "checkbox" at bounding box center [441, 457] width 11 height 11
checkbox input "true"
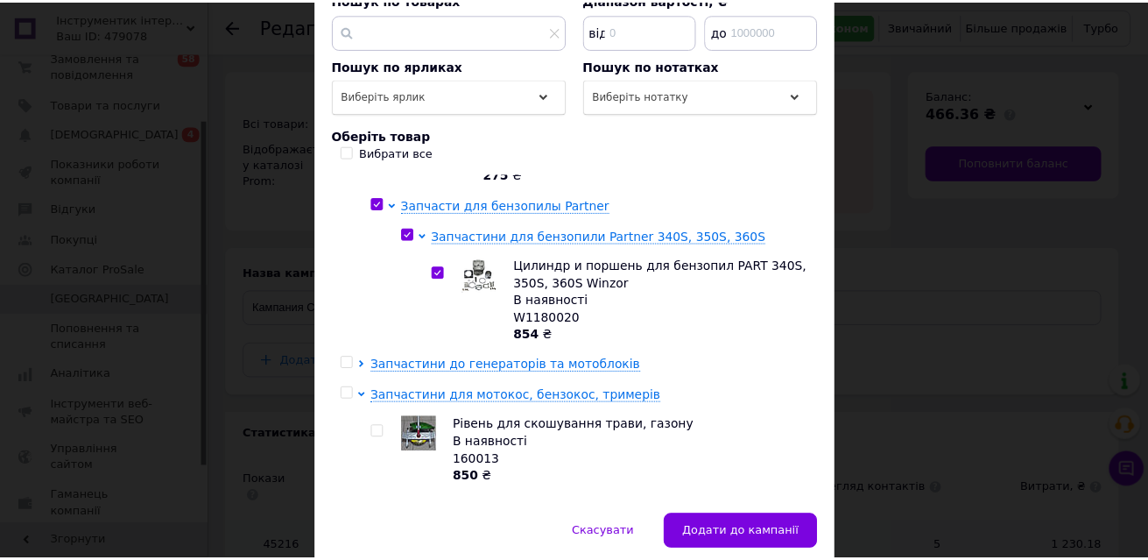
scroll to position [2158, 0]
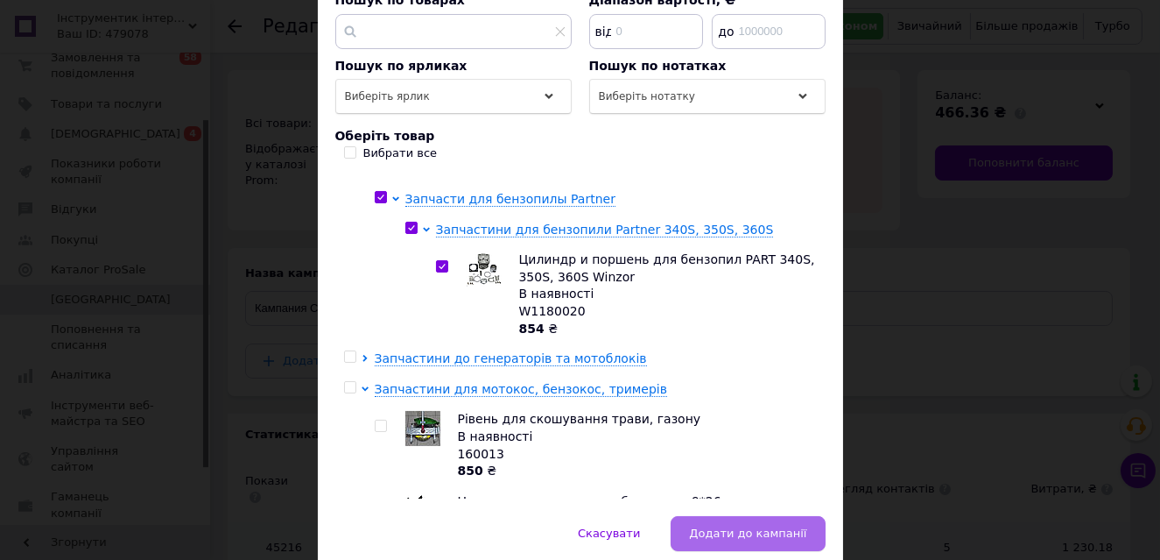
click at [721, 516] on button "Додати до кампанії" at bounding box center [748, 533] width 154 height 35
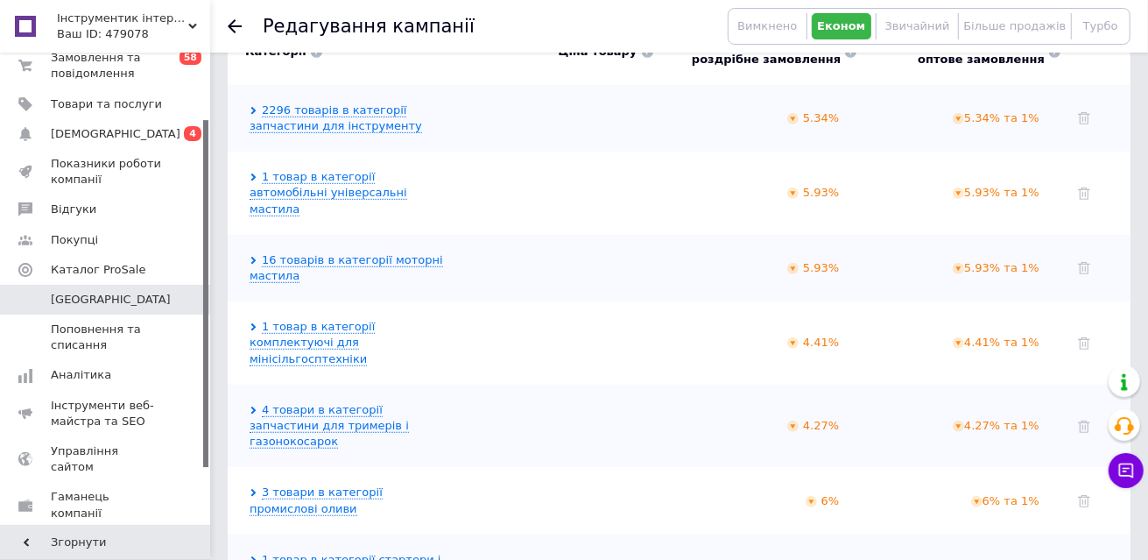
scroll to position [681, 0]
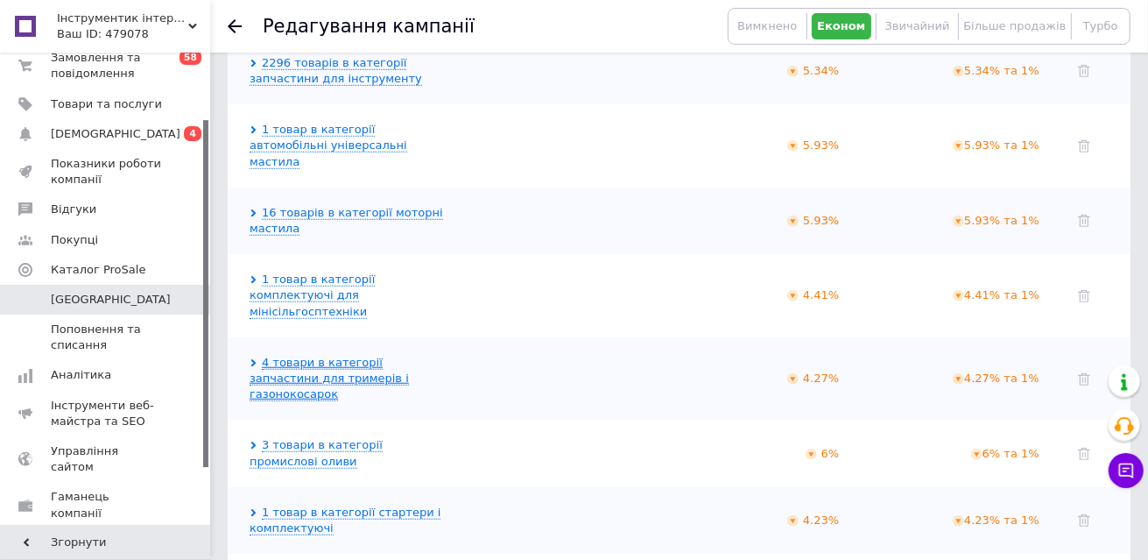
click at [401, 356] on link "4 товари в категорії запчастини для тримерів і газонокосарок" at bounding box center [329, 379] width 159 height 46
click at [383, 337] on div "4 товари в категорії запчастини для тримерів і газонокосарок 4.27% 4.27% та 1%" at bounding box center [679, 379] width 903 height 84
click at [378, 356] on link "4 товари в категорії запчастини для тримерів і газонокосарок" at bounding box center [329, 379] width 159 height 46
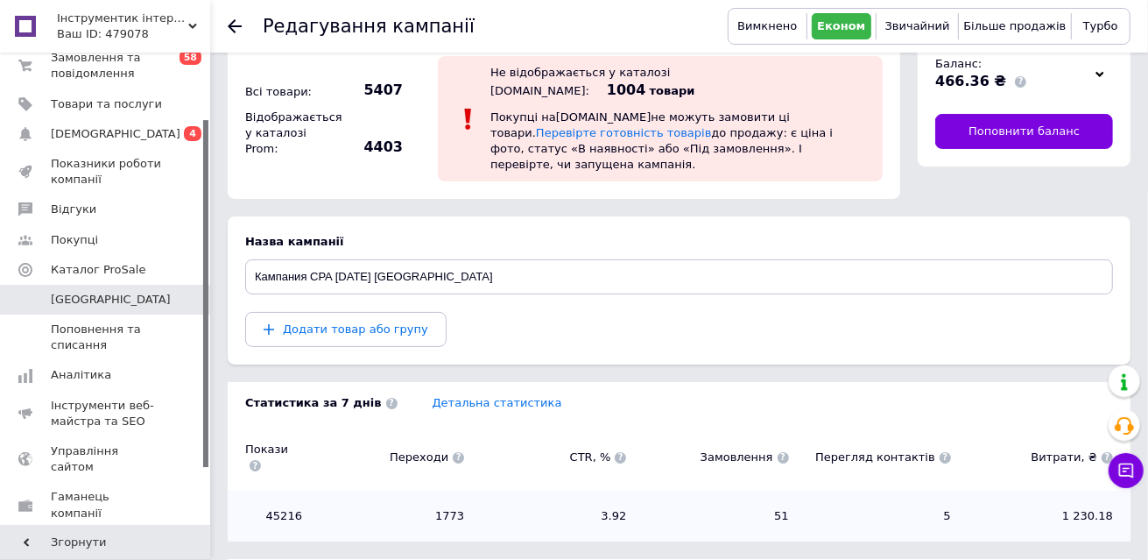
scroll to position [30, 0]
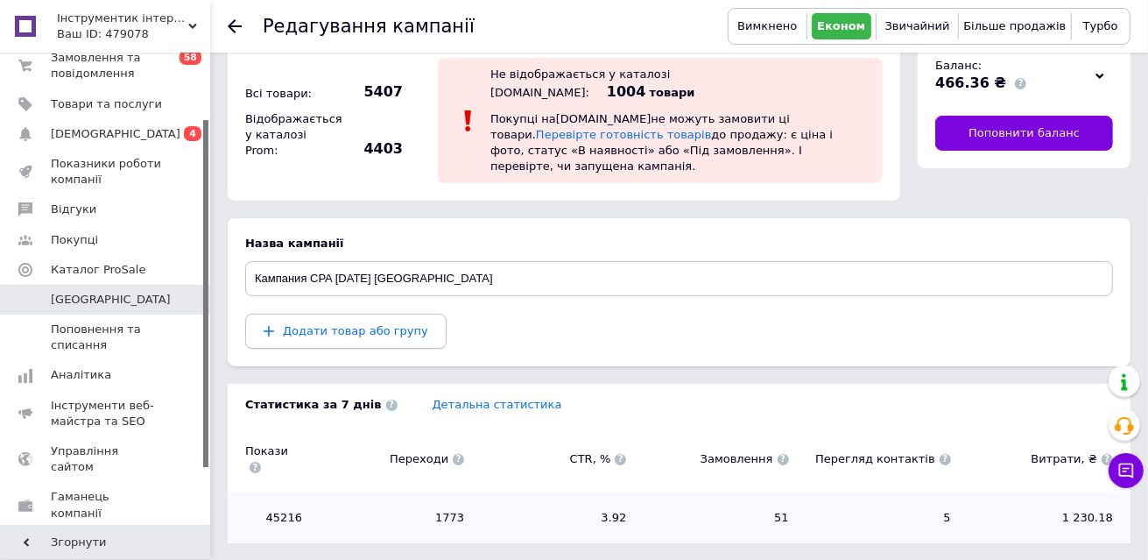
click at [419, 314] on button "Додати товар або групу" at bounding box center [345, 331] width 201 height 35
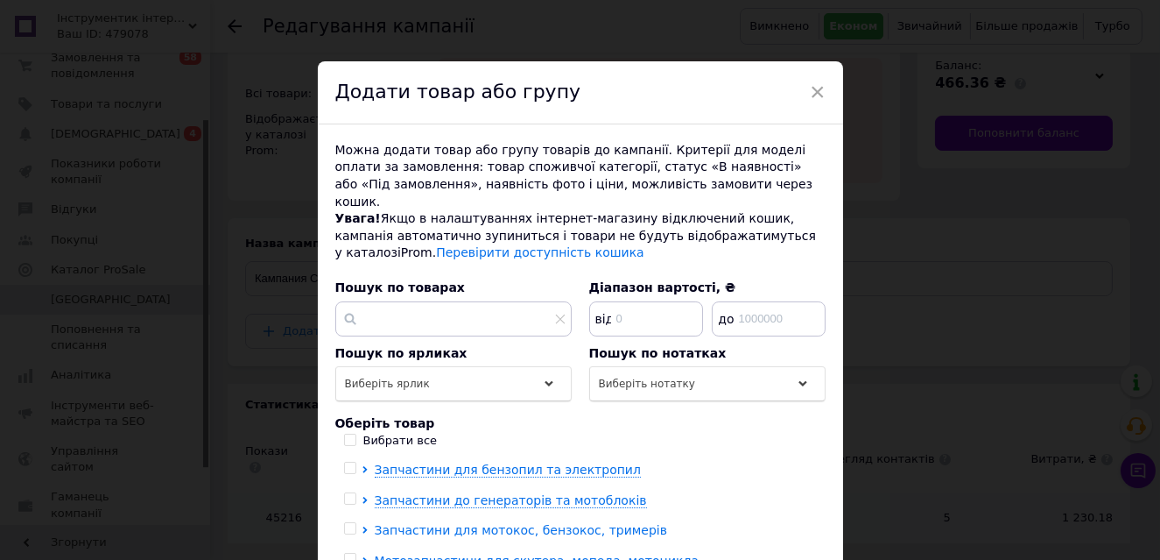
click at [481, 523] on span "Запчастини для мотокос, бензокос, тримерів" at bounding box center [521, 530] width 293 height 14
click at [819, 92] on span "×" at bounding box center [818, 92] width 16 height 30
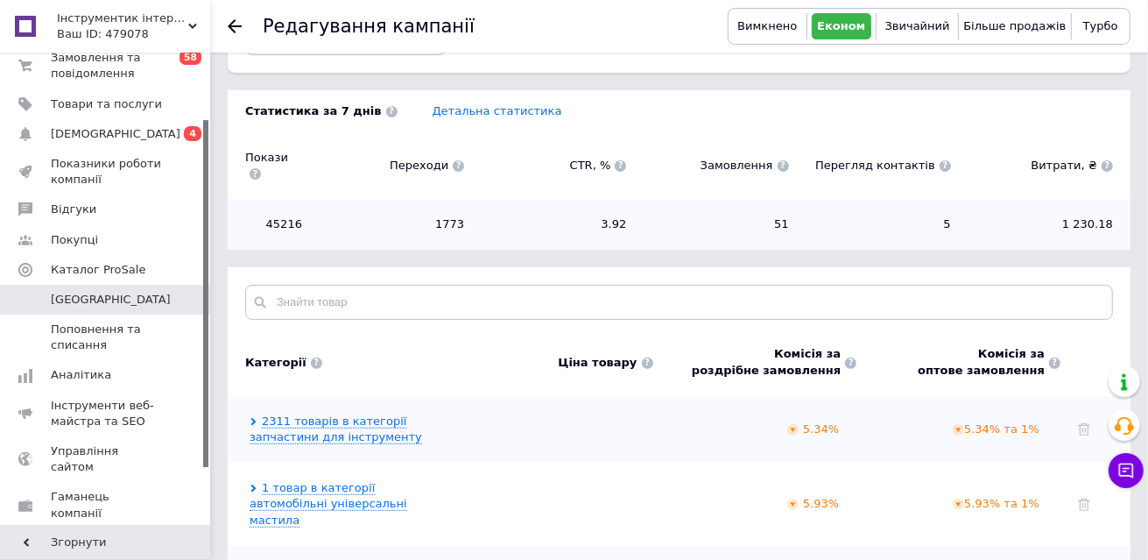
scroll to position [325, 0]
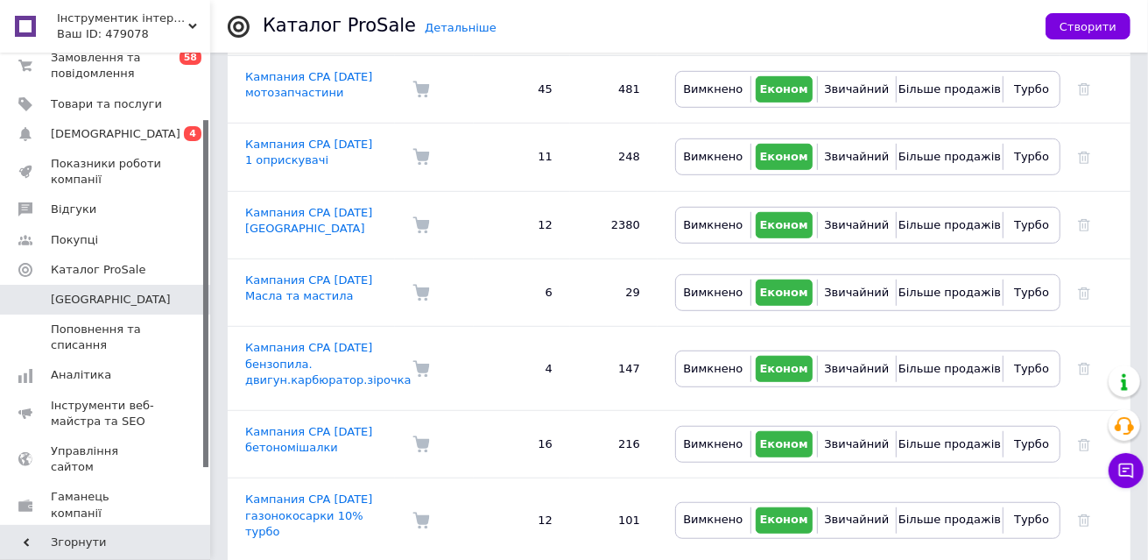
scroll to position [589, 0]
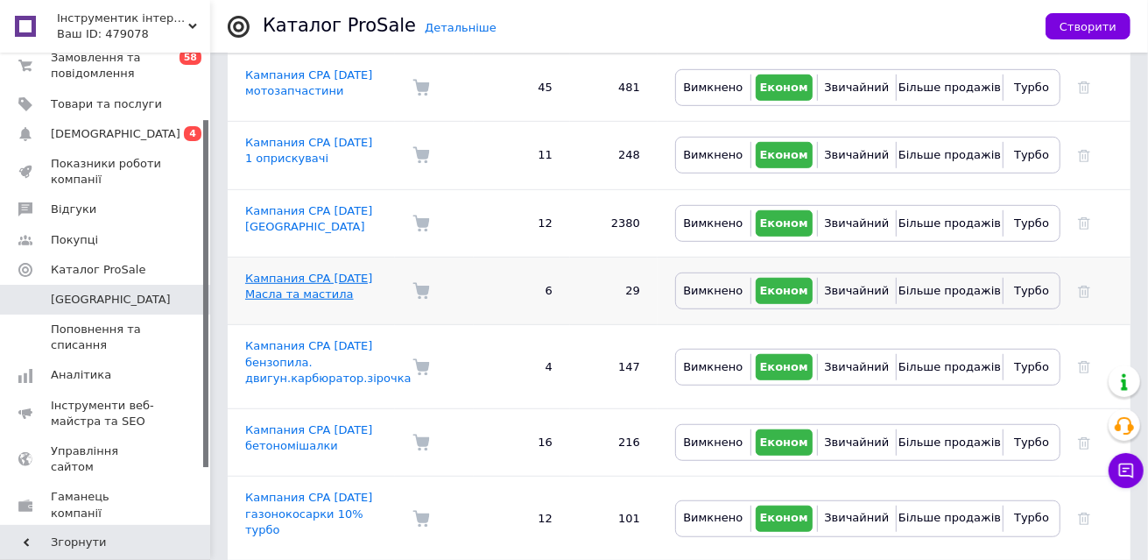
click at [329, 272] on link "Кампания CPA 19.03.2025 Масла та мастила" at bounding box center [308, 286] width 127 height 29
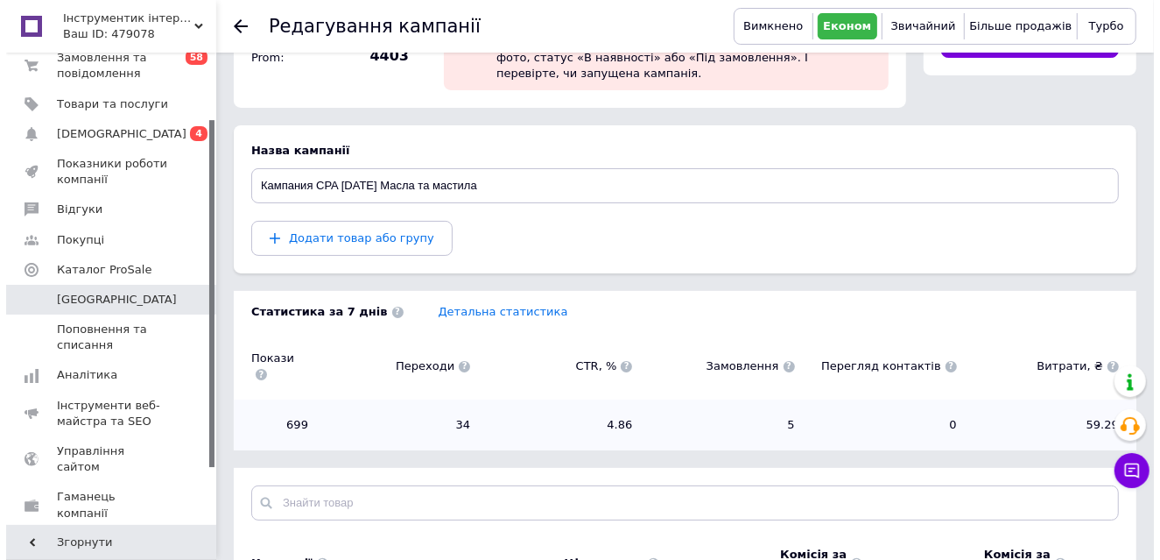
scroll to position [121, 0]
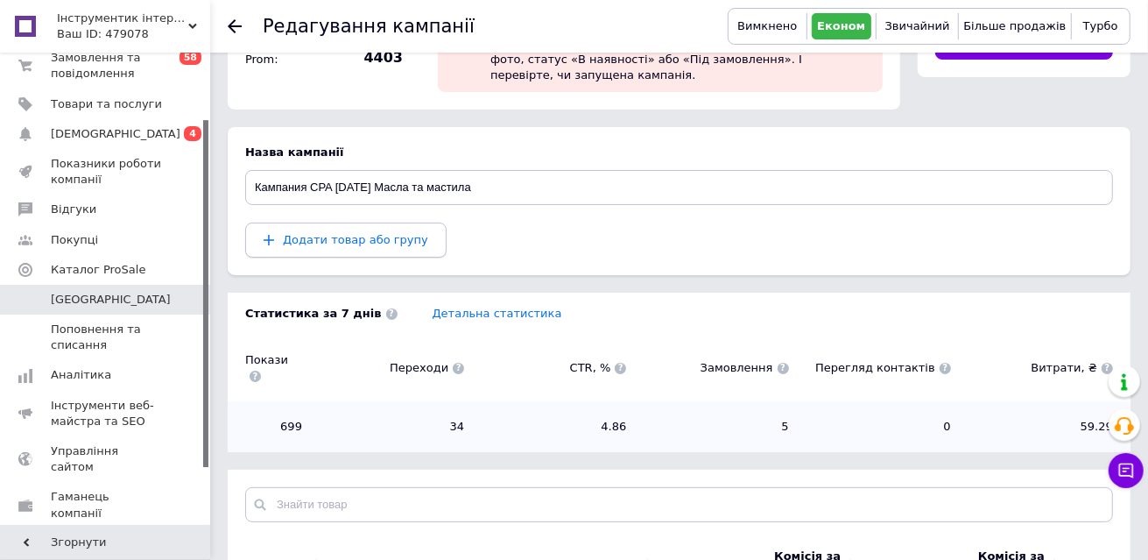
click at [390, 233] on span "Додати товар або групу" at bounding box center [355, 239] width 145 height 13
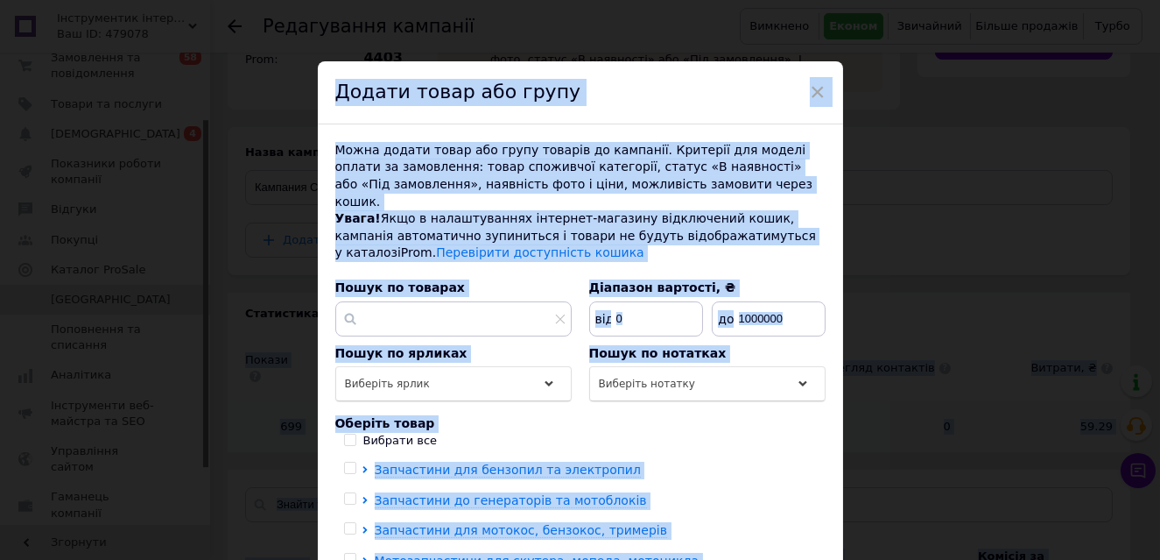
drag, startPoint x: 1153, startPoint y: 195, endPoint x: 1180, endPoint y: 267, distance: 76.5
click at [1160, 267] on html "Інструментик інтернет-магазин Ваш ID: 479078 Сайт Інструментик інтернет-магазин…" at bounding box center [580, 477] width 1160 height 1197
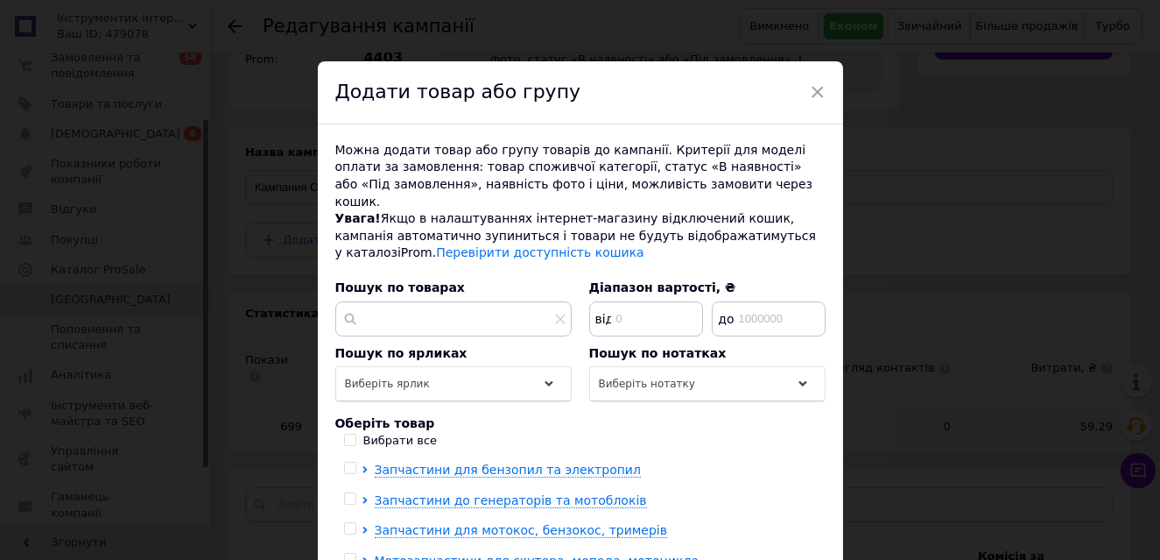
click at [1019, 230] on div "× Додати товар або групу Можна додати товар або групу товарів до кампанії. Крит…" at bounding box center [580, 280] width 1160 height 560
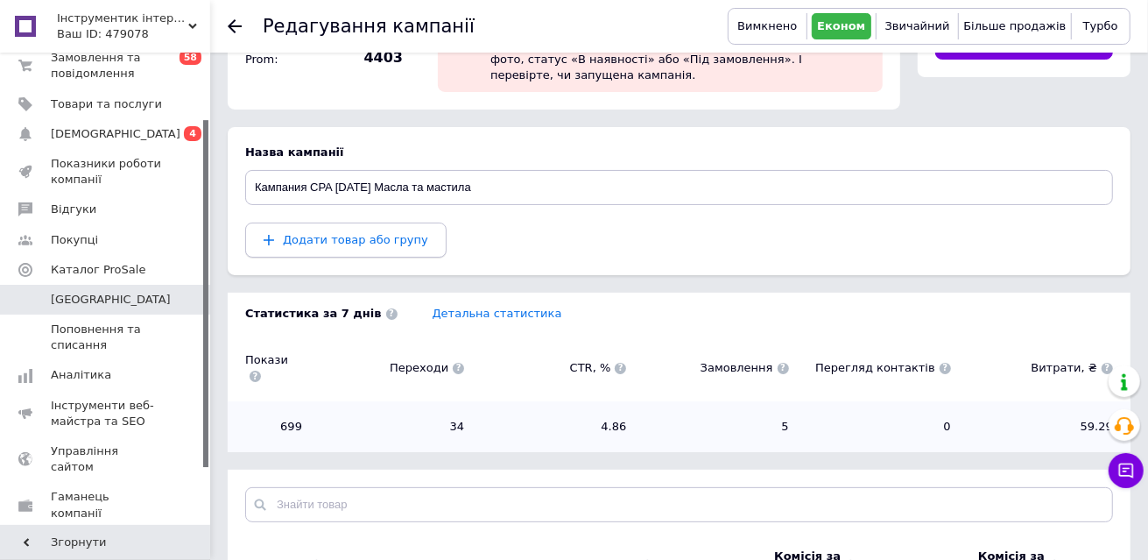
click at [362, 233] on span "Додати товар або групу" at bounding box center [355, 239] width 145 height 13
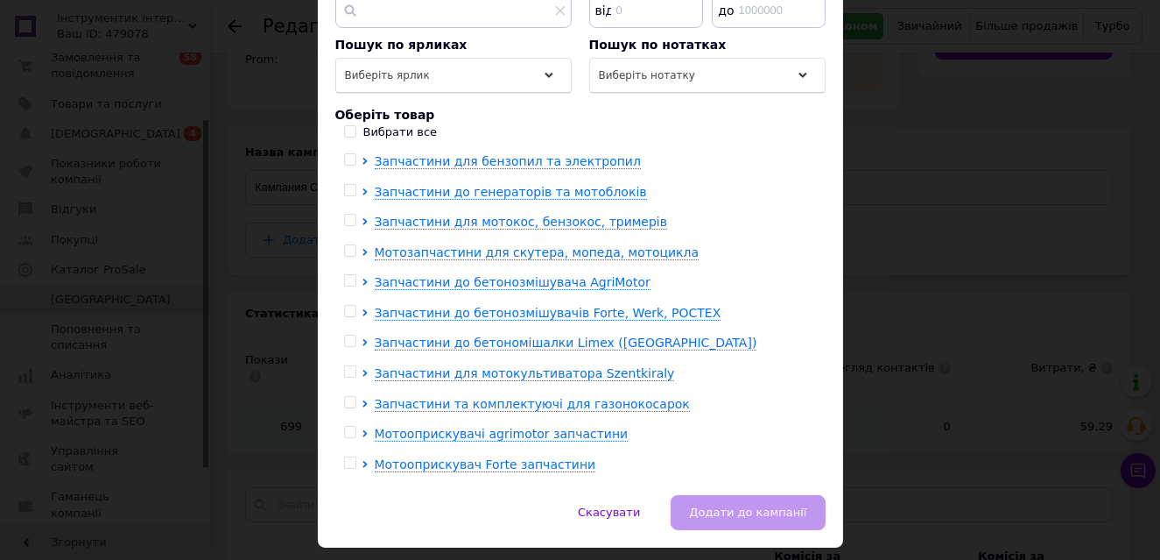
scroll to position [331, 0]
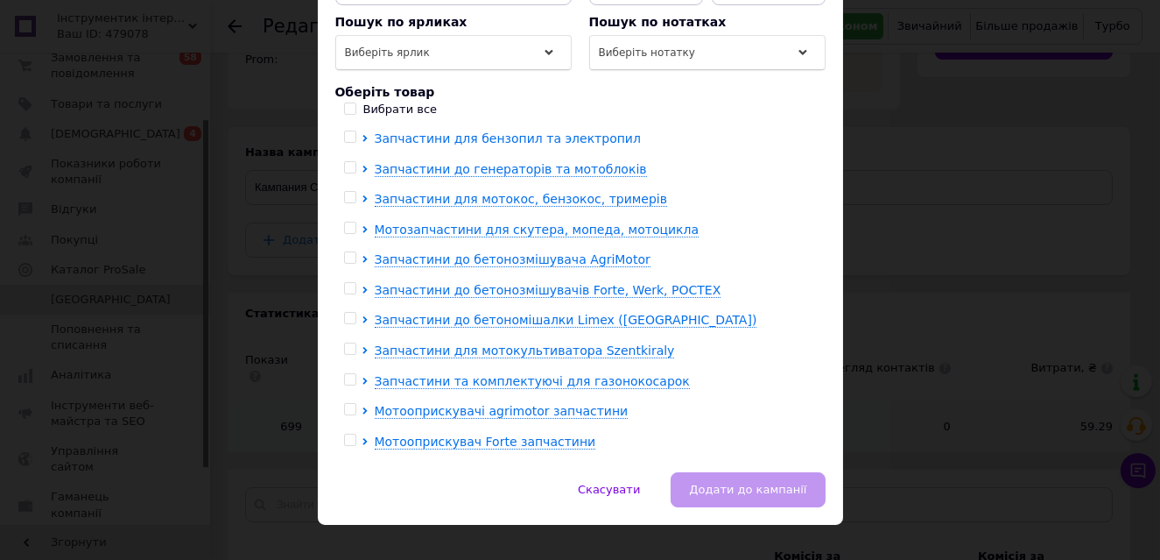
click at [362, 135] on icon at bounding box center [365, 138] width 7 height 7
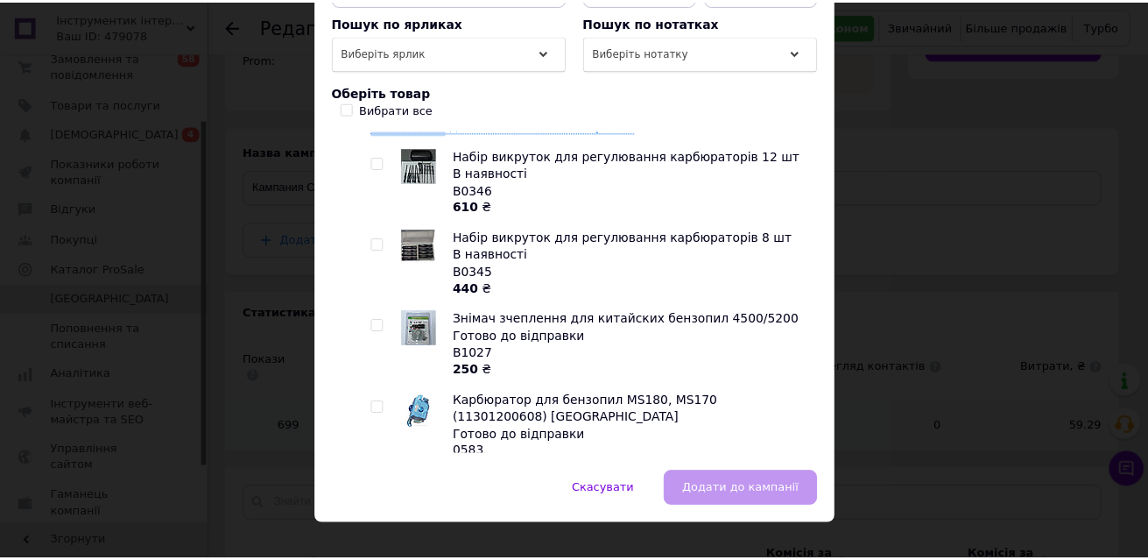
scroll to position [0, 0]
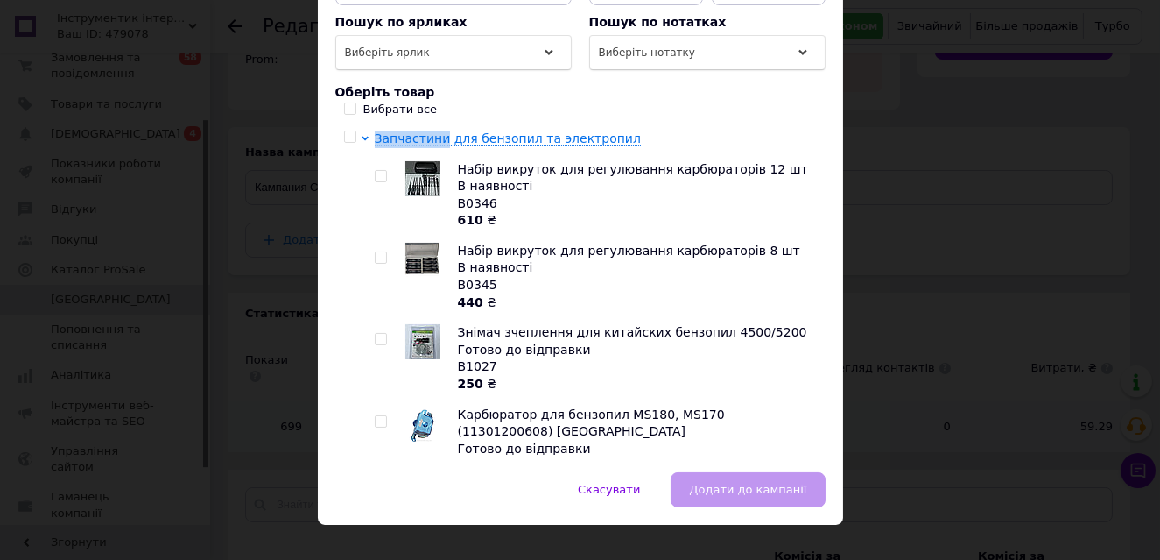
click at [344, 131] on input "checkbox" at bounding box center [349, 136] width 11 height 11
checkbox input "true"
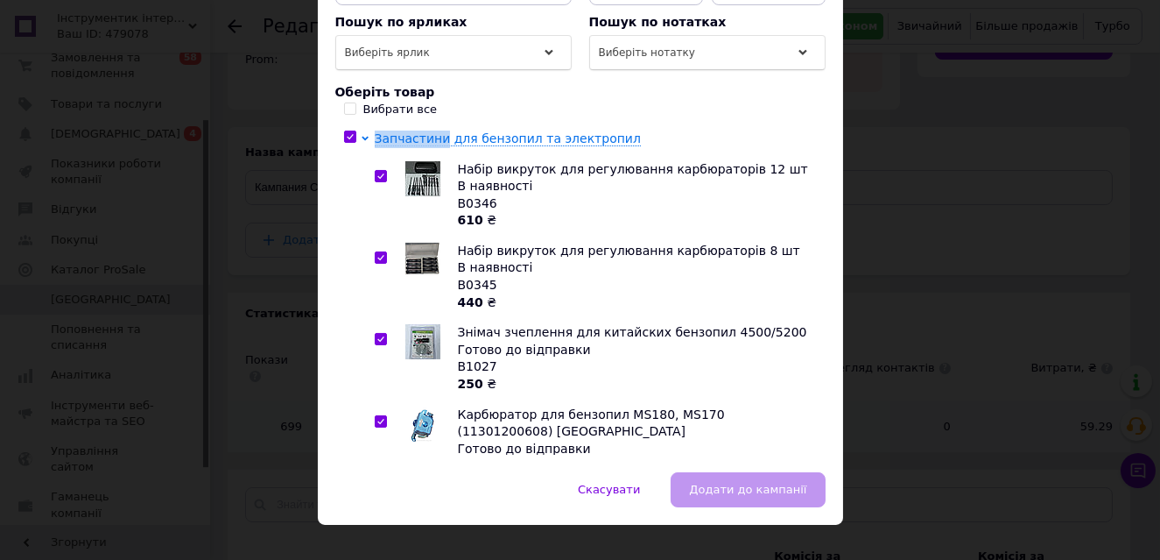
checkbox input "true"
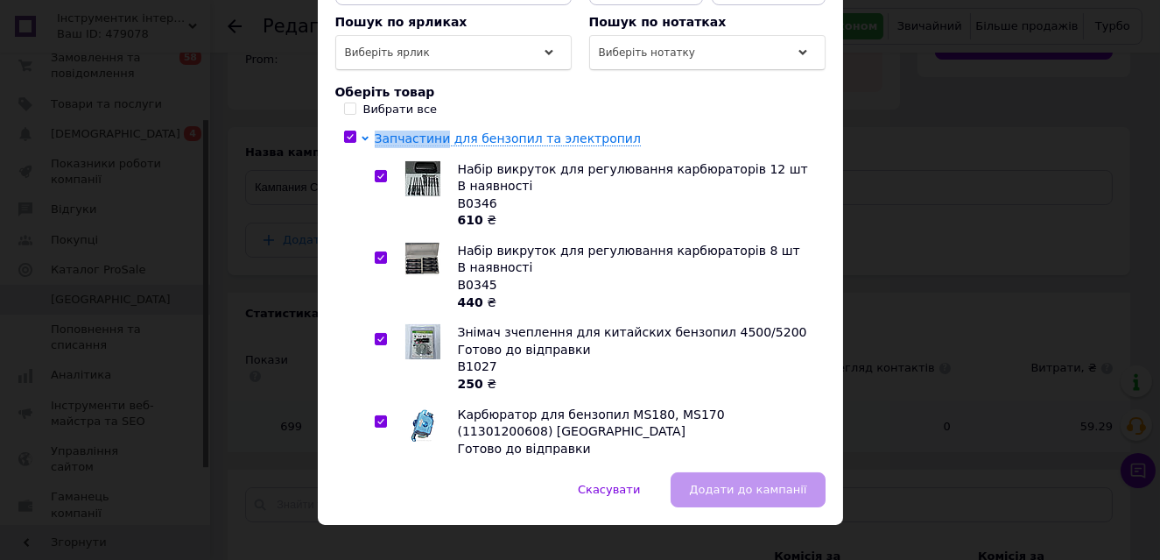
checkbox input "true"
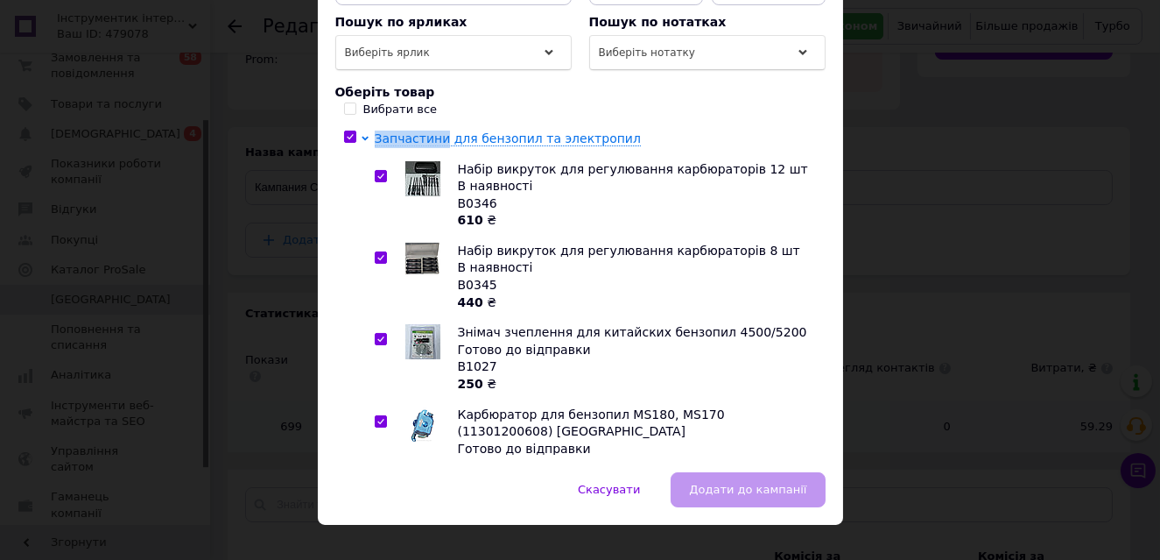
checkbox input "true"
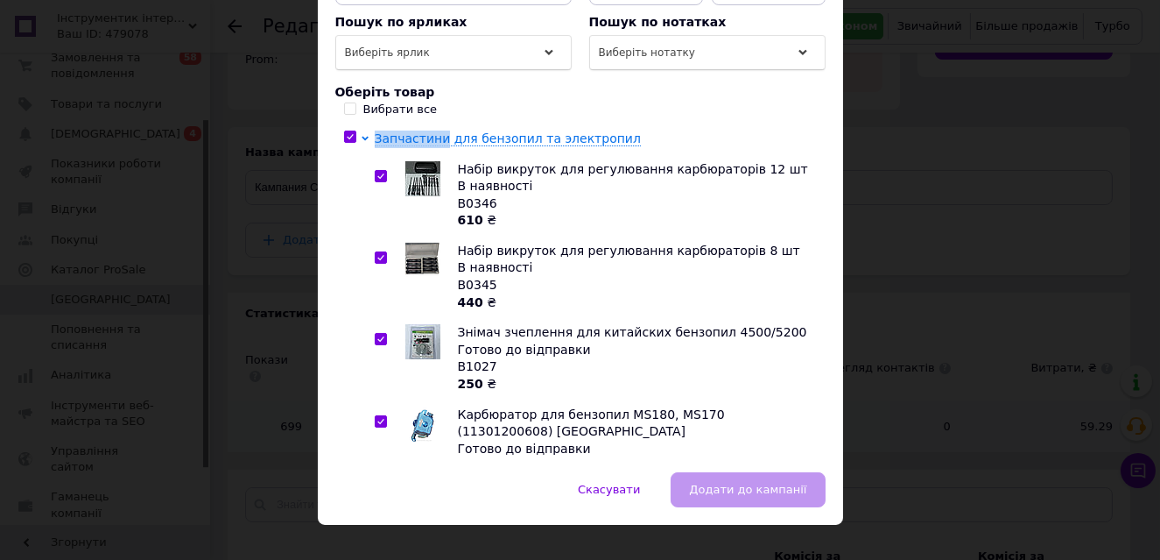
checkbox input "true"
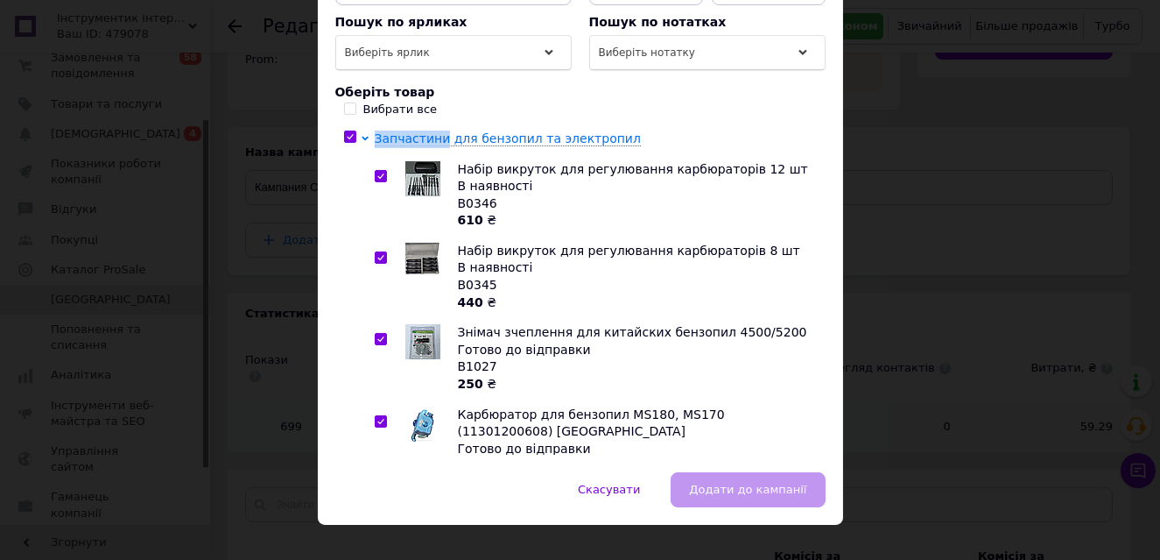
checkbox input "true"
click at [721, 482] on button "Додати до кампанії" at bounding box center [748, 489] width 154 height 35
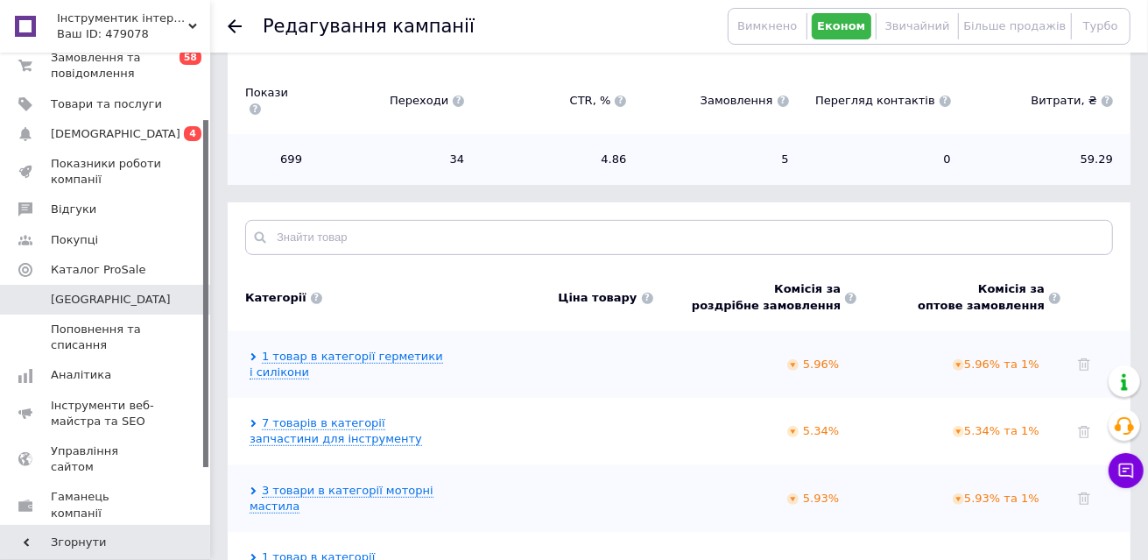
scroll to position [573, 0]
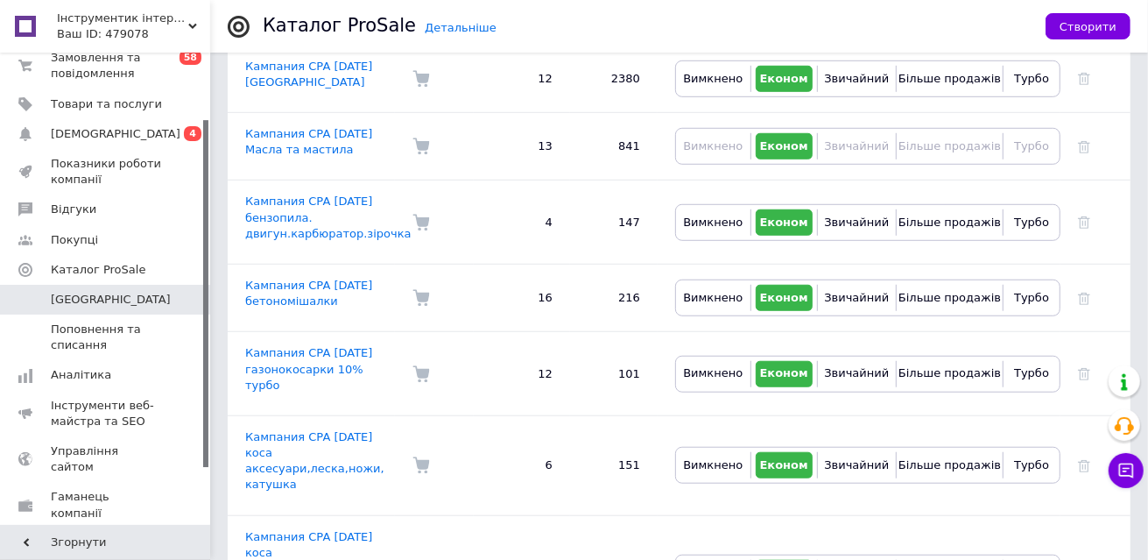
scroll to position [751, 0]
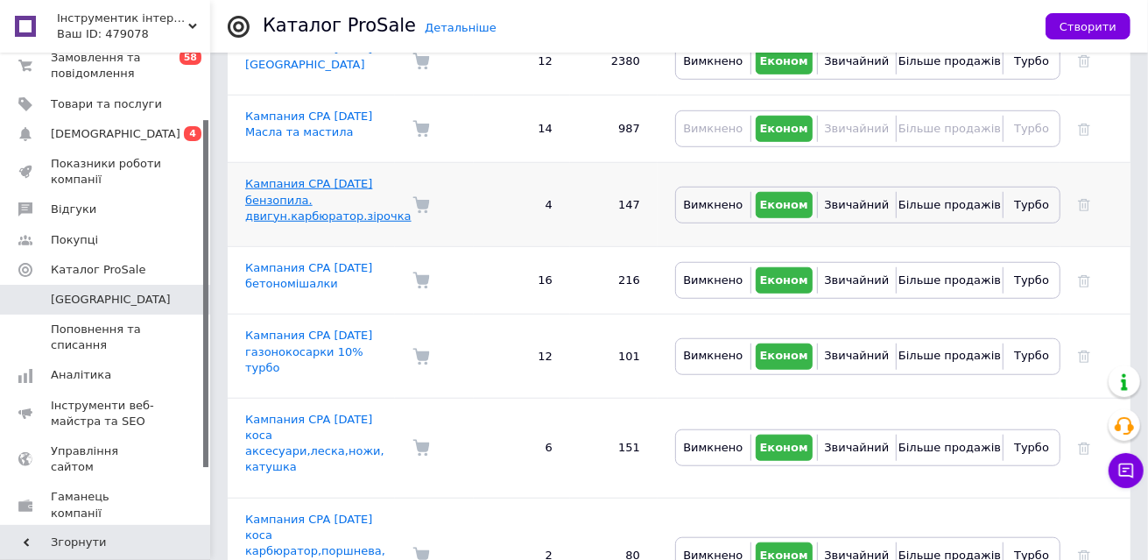
click at [317, 177] on link "Кампания CPA 19.03.2025 бензопила. двигун.карбюратор.зірочка" at bounding box center [328, 199] width 166 height 45
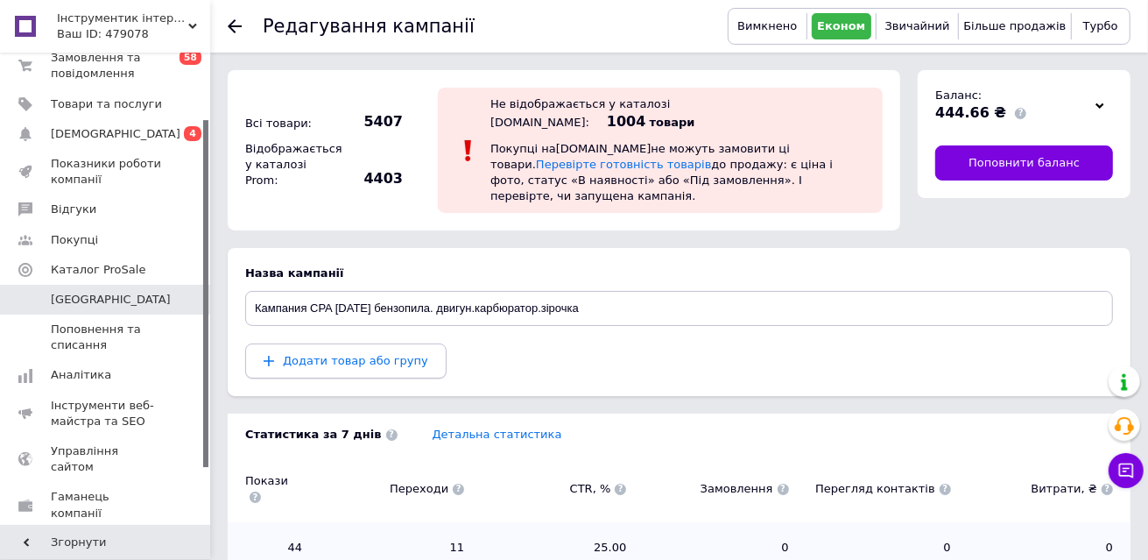
click at [376, 354] on span "Додати товар або групу" at bounding box center [355, 360] width 145 height 13
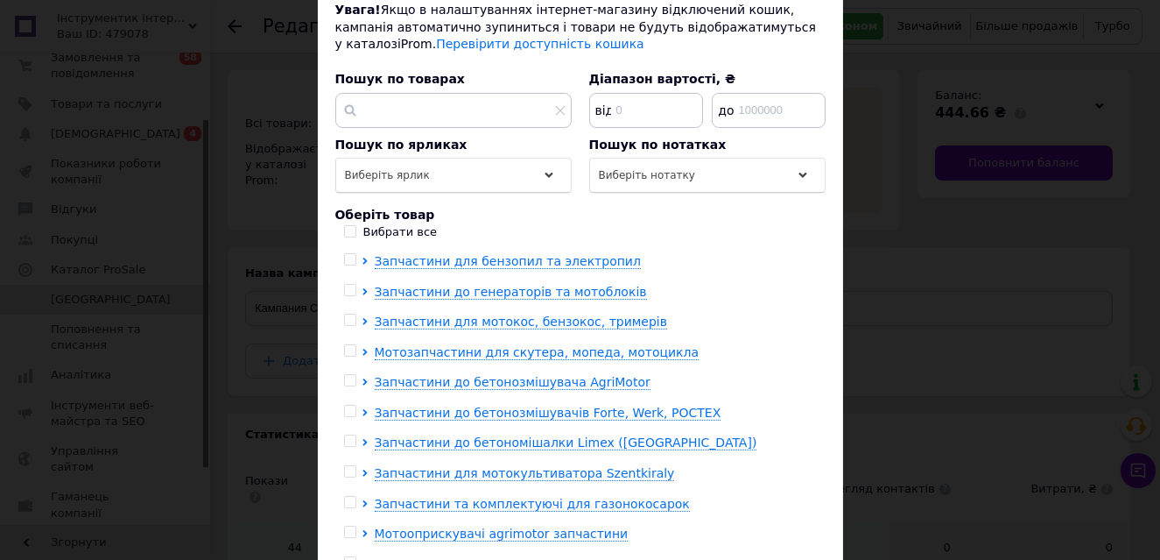
scroll to position [209, 0]
click at [356, 252] on div at bounding box center [353, 261] width 18 height 18
click at [362, 257] on icon at bounding box center [365, 260] width 7 height 7
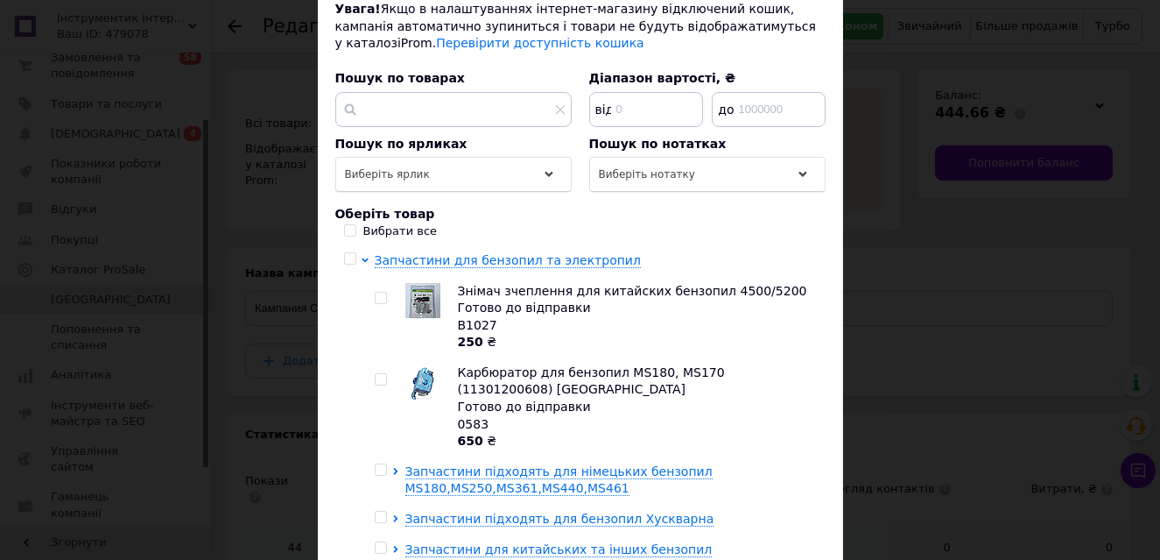
click at [376, 293] on input "checkbox" at bounding box center [380, 298] width 11 height 11
checkbox input "true"
click at [376, 374] on input "checkbox" at bounding box center [380, 379] width 11 height 11
checkbox input "true"
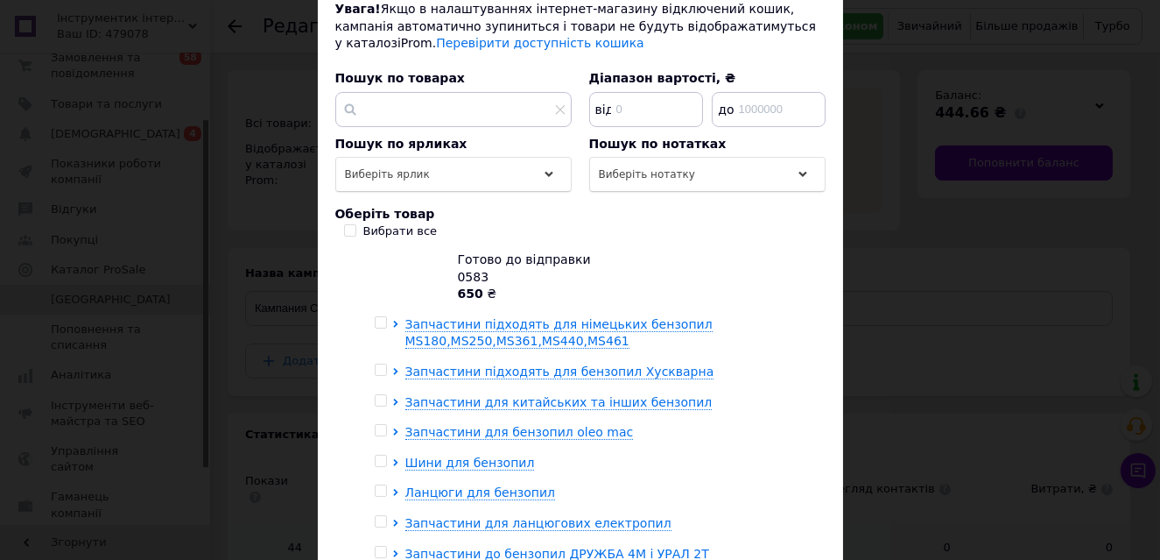
scroll to position [144, 0]
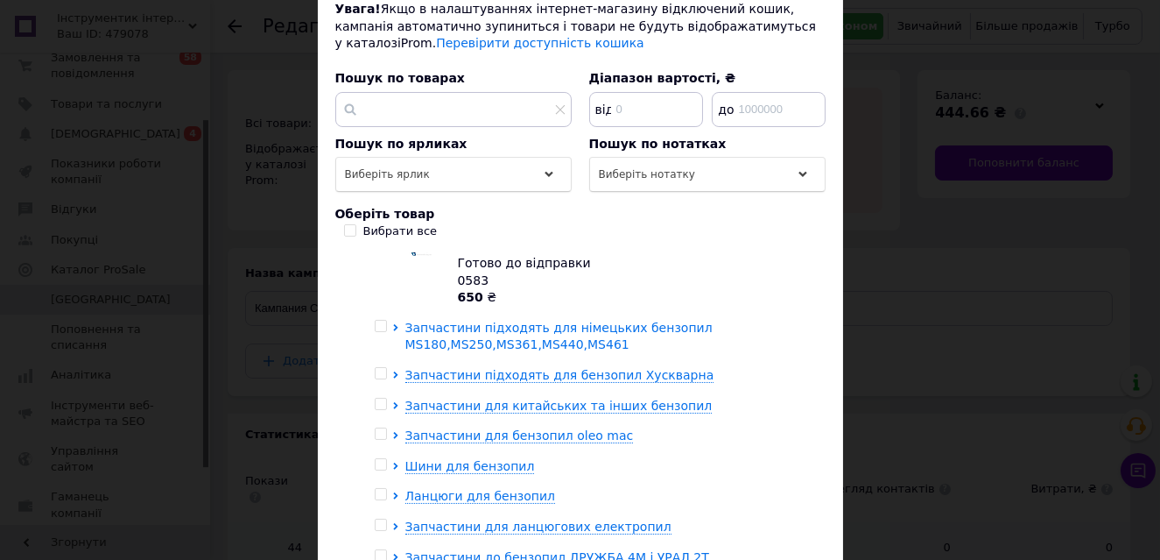
click at [393, 324] on icon at bounding box center [395, 327] width 4 height 7
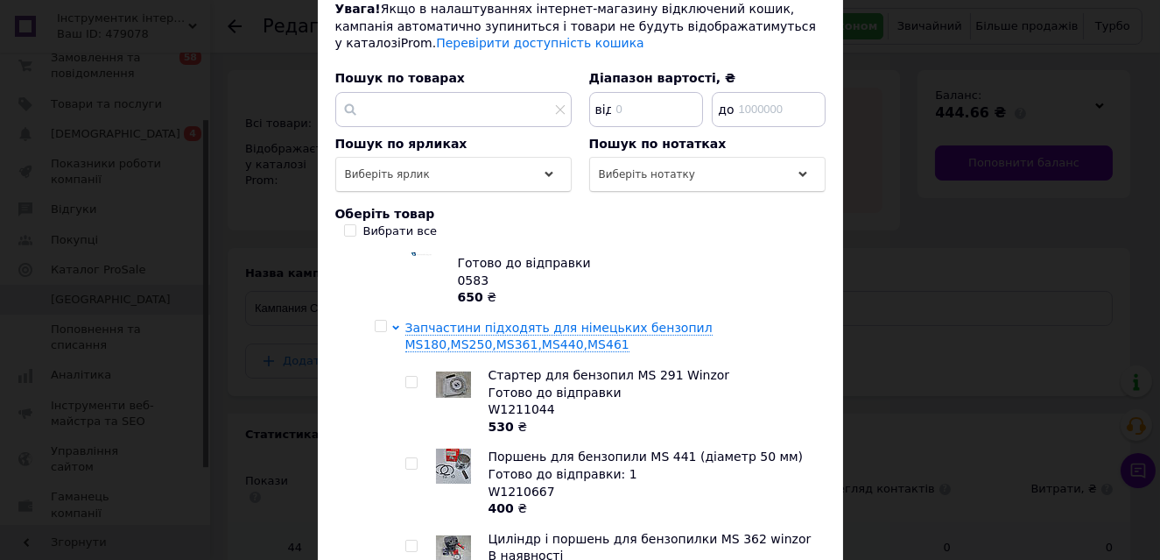
click at [406, 377] on input "checkbox" at bounding box center [411, 382] width 11 height 11
checkbox input "false"
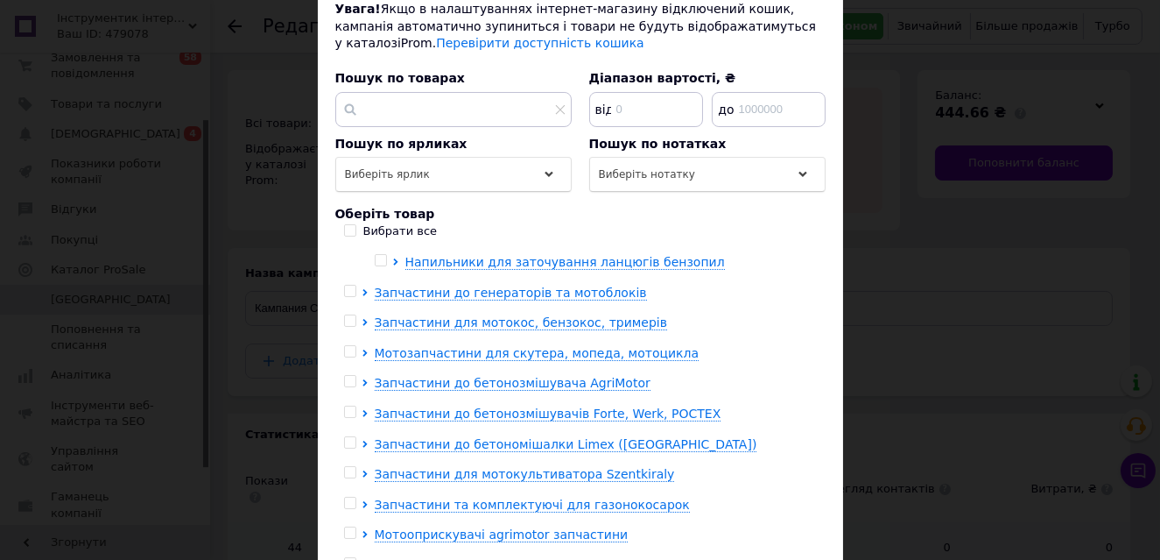
scroll to position [2475, 0]
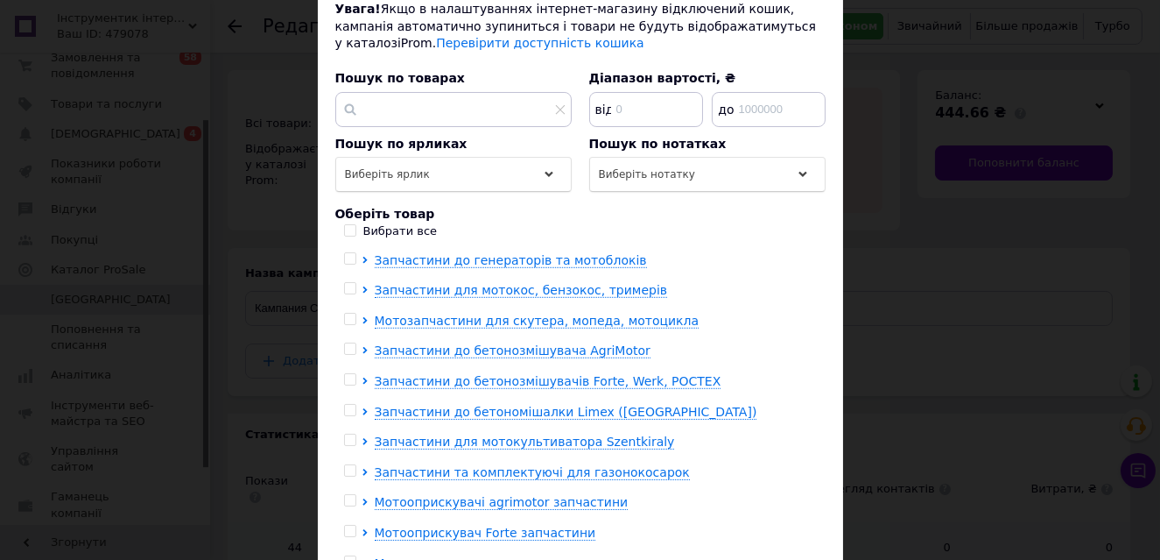
click at [321, 194] on div "Можна додати товар або групу товарів до кампанії. Критерії для моделі оплати за…" at bounding box center [580, 254] width 525 height 679
click at [295, 191] on div "× Додати товар або групу Можна додати товар або групу товарів до кампанії. Крит…" at bounding box center [580, 280] width 1160 height 560
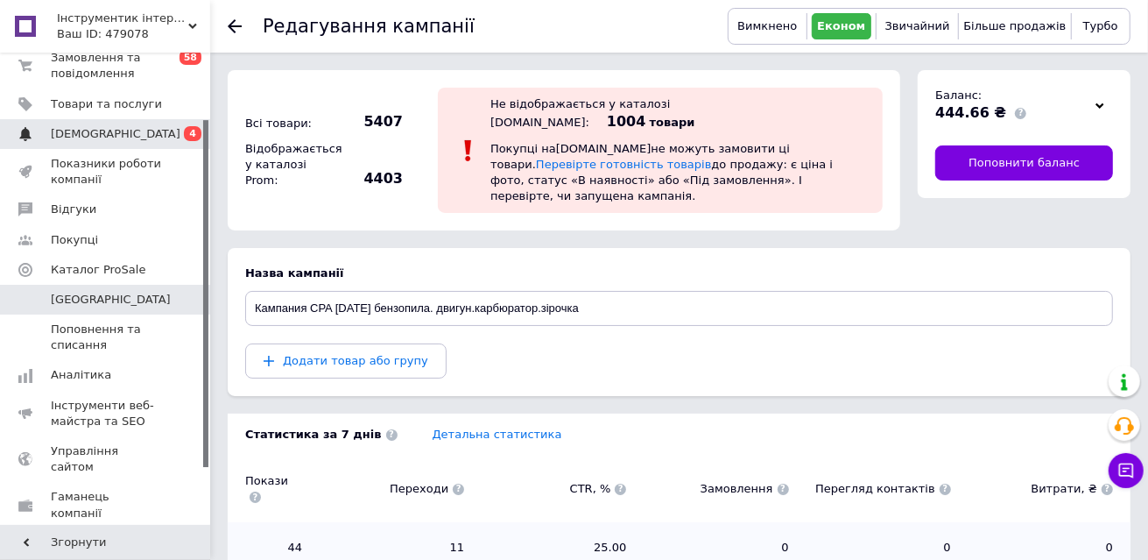
click at [156, 137] on span "[DEMOGRAPHIC_DATA]" at bounding box center [106, 134] width 111 height 16
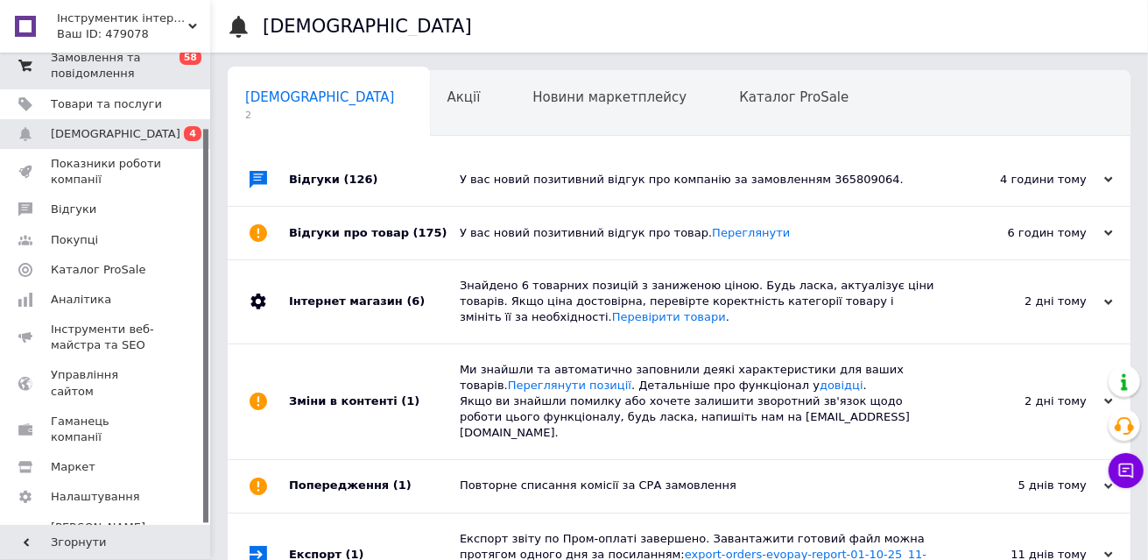
click at [159, 58] on span "Замовлення та повідомлення" at bounding box center [106, 66] width 111 height 32
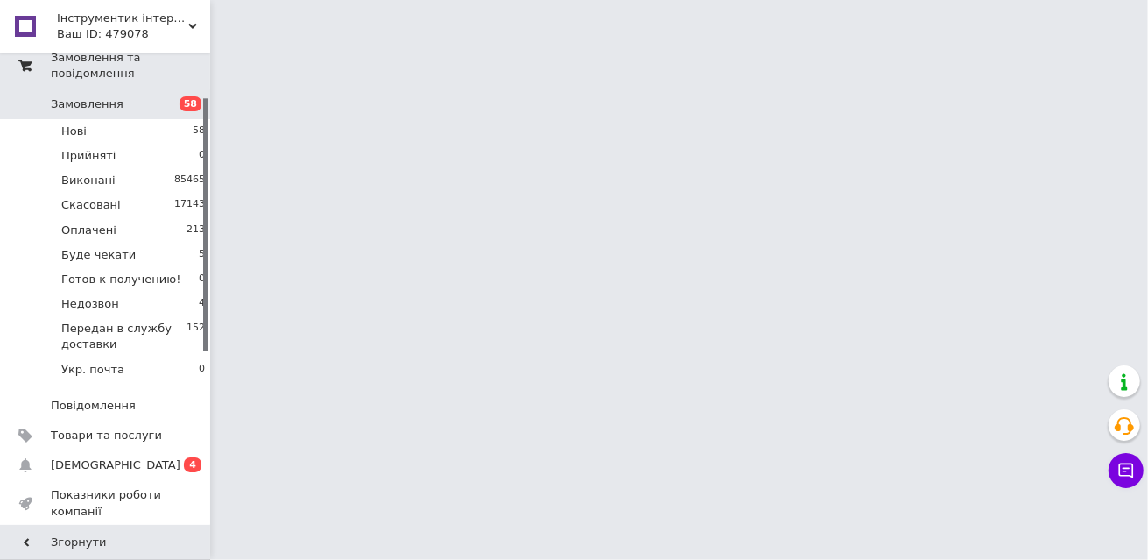
scroll to position [82, 0]
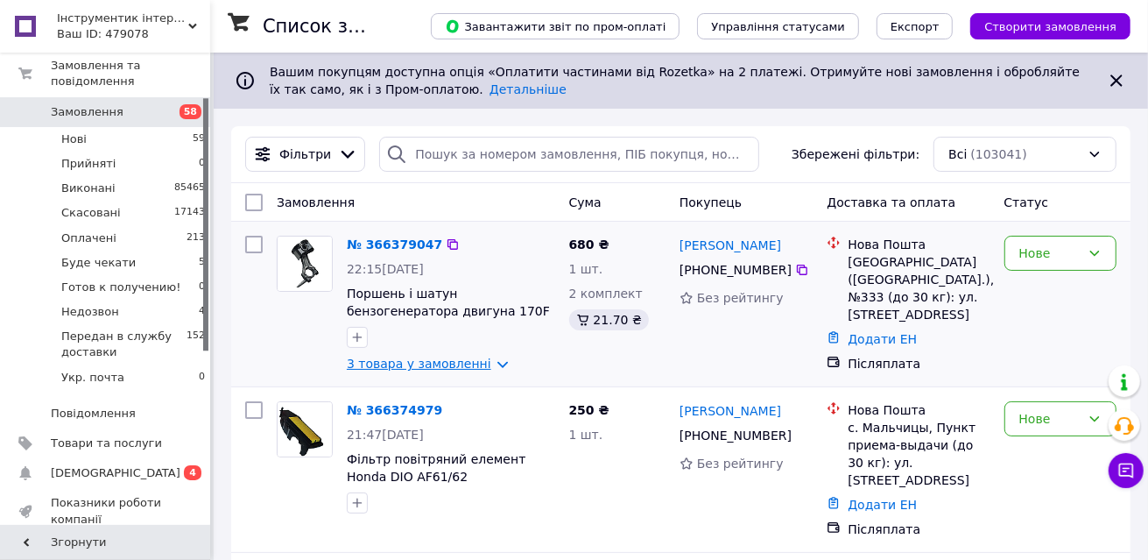
click at [467, 363] on link "3 товара у замовленні" at bounding box center [419, 363] width 145 height 14
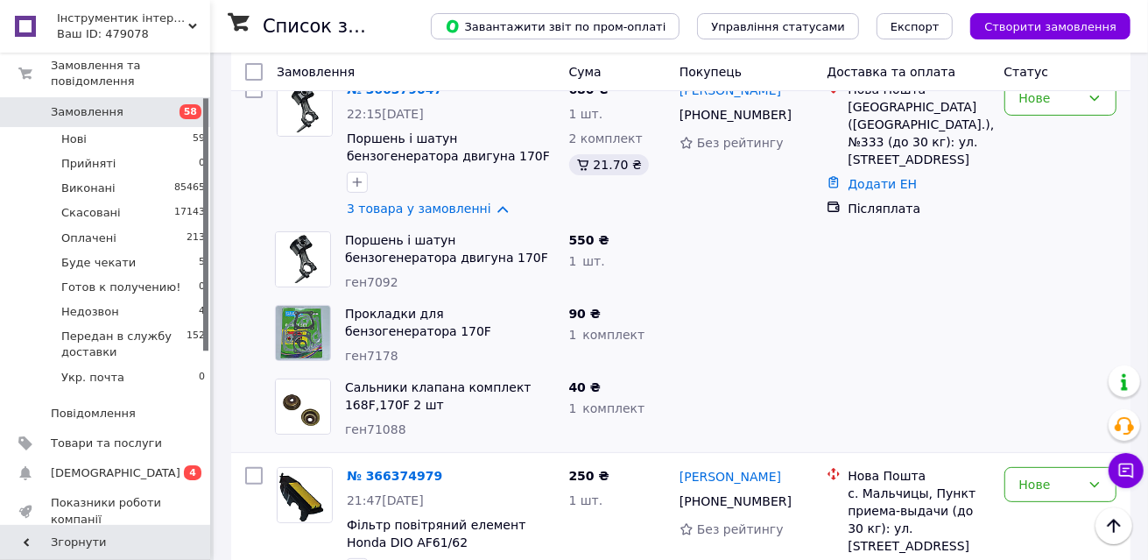
scroll to position [133, 0]
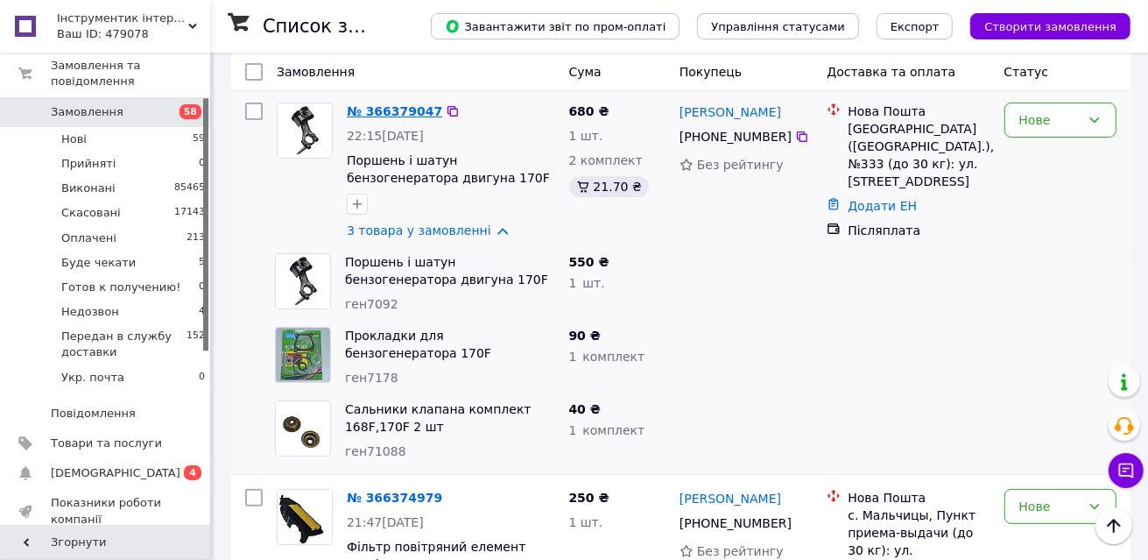
click at [387, 110] on link "№ 366379047" at bounding box center [394, 111] width 95 height 14
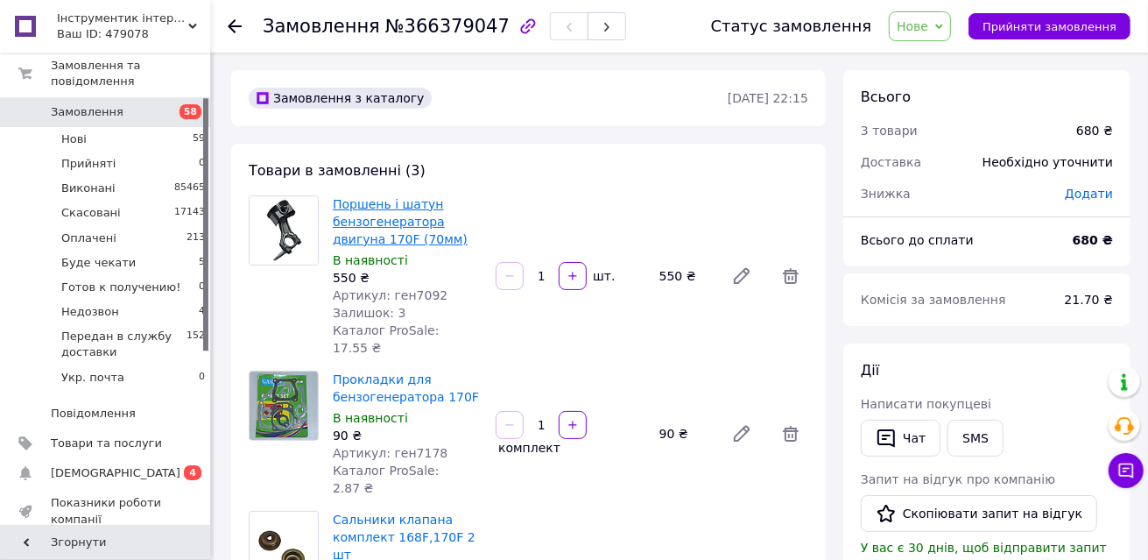
click at [353, 209] on link "Поршень і шатун бензогенератора двигуна 170F (70мм)" at bounding box center [400, 221] width 135 height 49
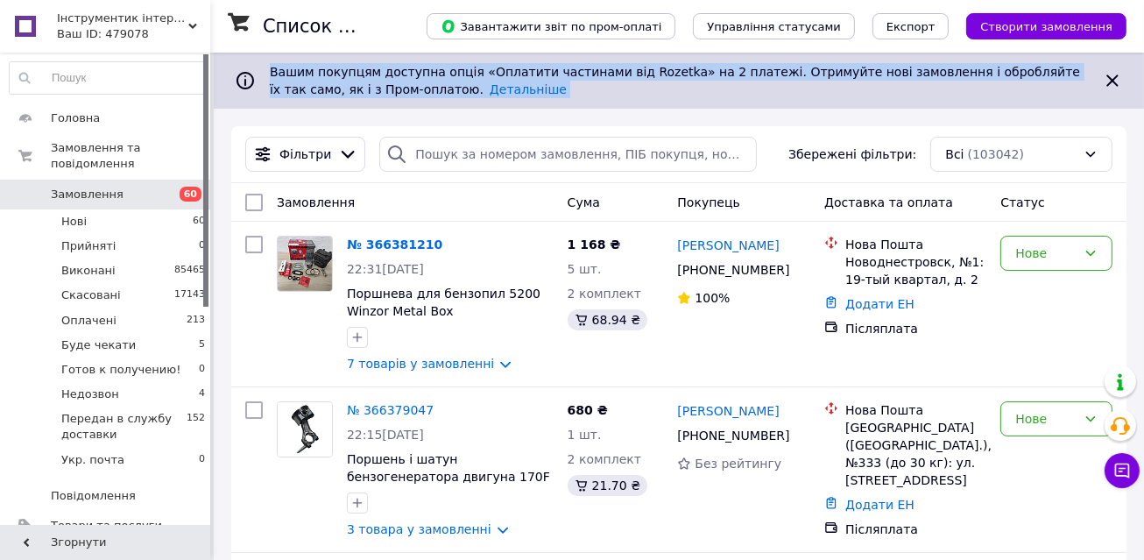
drag, startPoint x: 1143, startPoint y: 20, endPoint x: 1144, endPoint y: 34, distance: 14.0
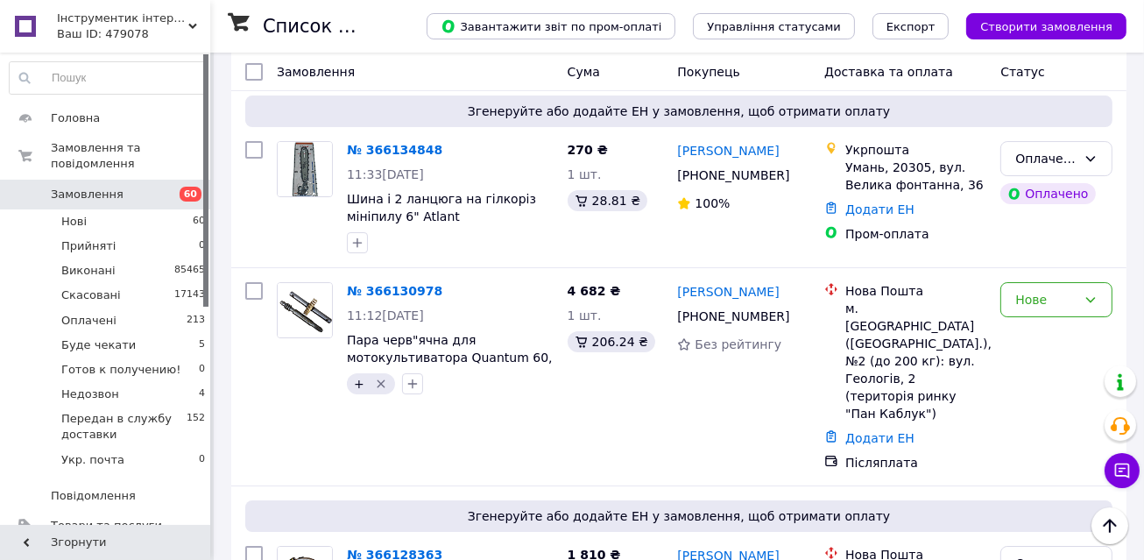
scroll to position [17132, 0]
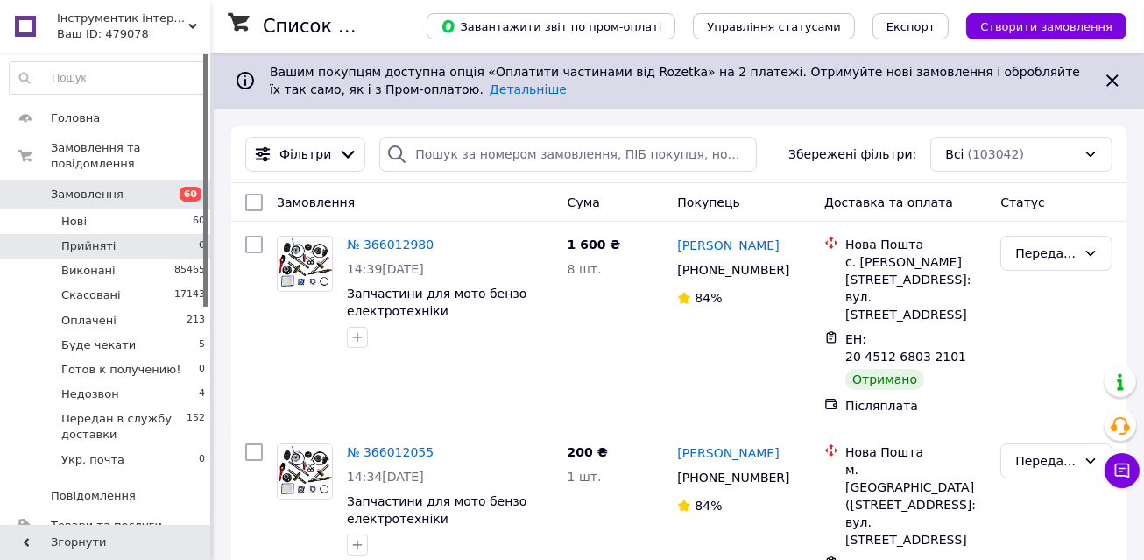
click at [135, 234] on li "Прийняті 0" at bounding box center [107, 246] width 215 height 25
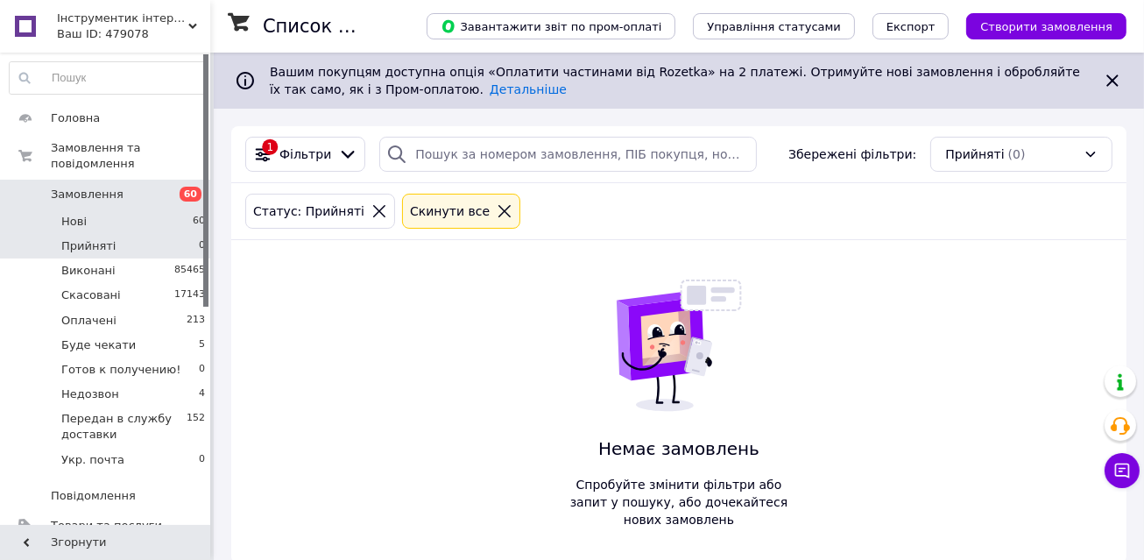
click at [135, 213] on li "Нові 60" at bounding box center [107, 221] width 215 height 25
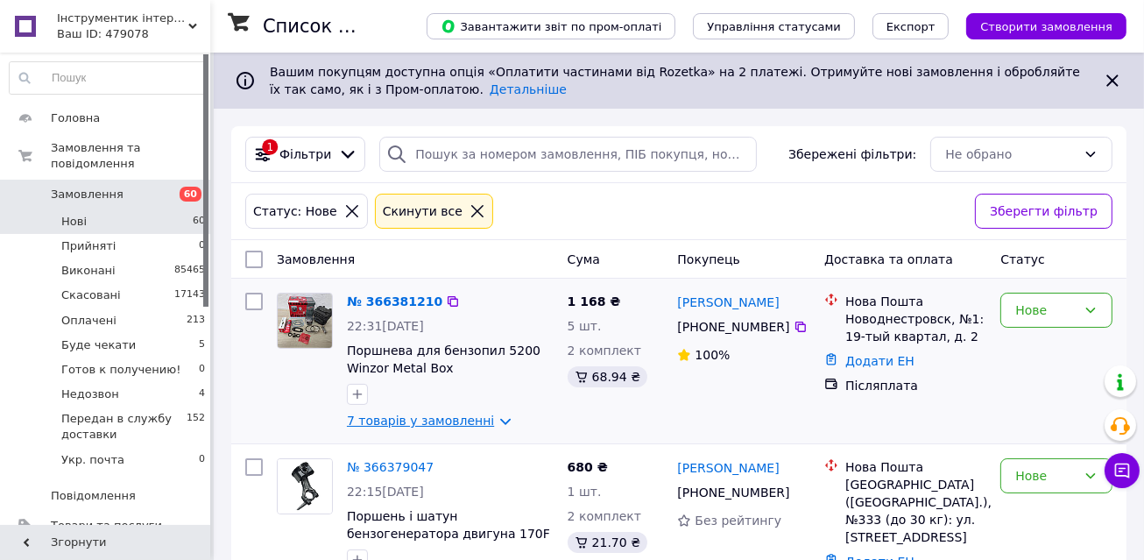
click at [459, 427] on link "7 товарів у замовленні" at bounding box center [420, 420] width 147 height 14
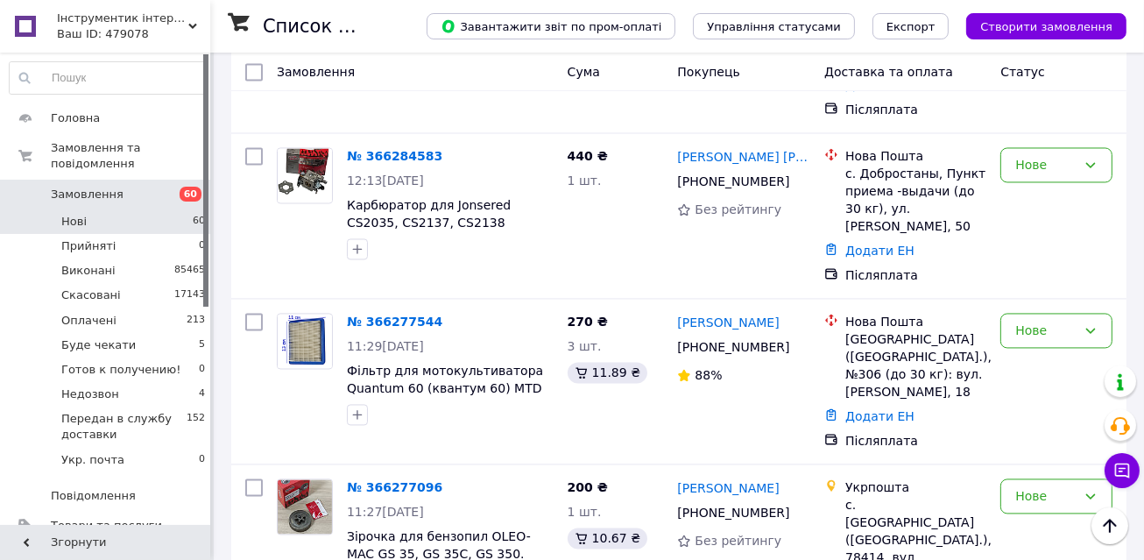
scroll to position [3232, 0]
